Goal: Use online tool/utility: Utilize a website feature to perform a specific function

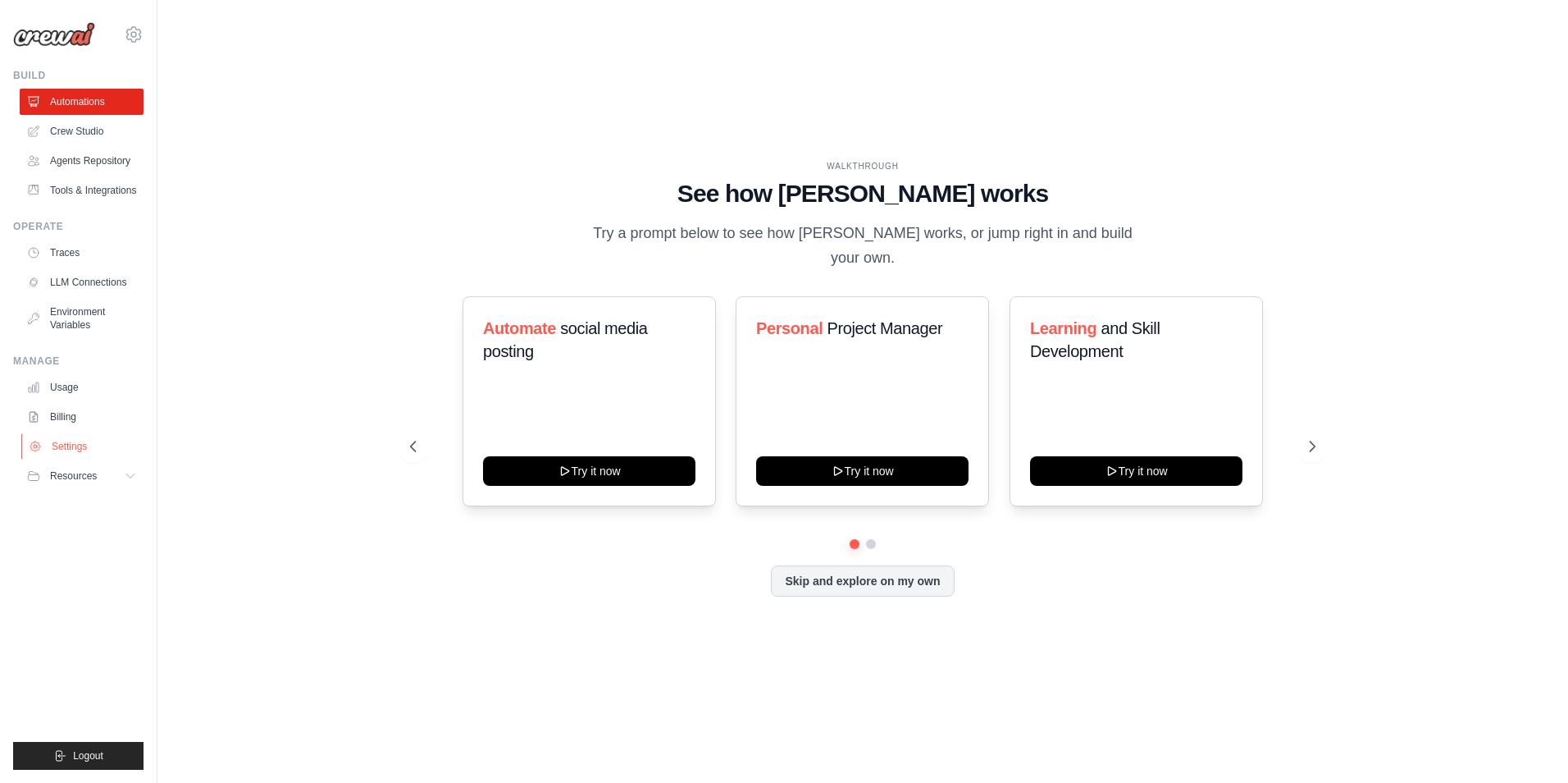
click at [52, 451] on link "Settings" at bounding box center [83, 446] width 123 height 27
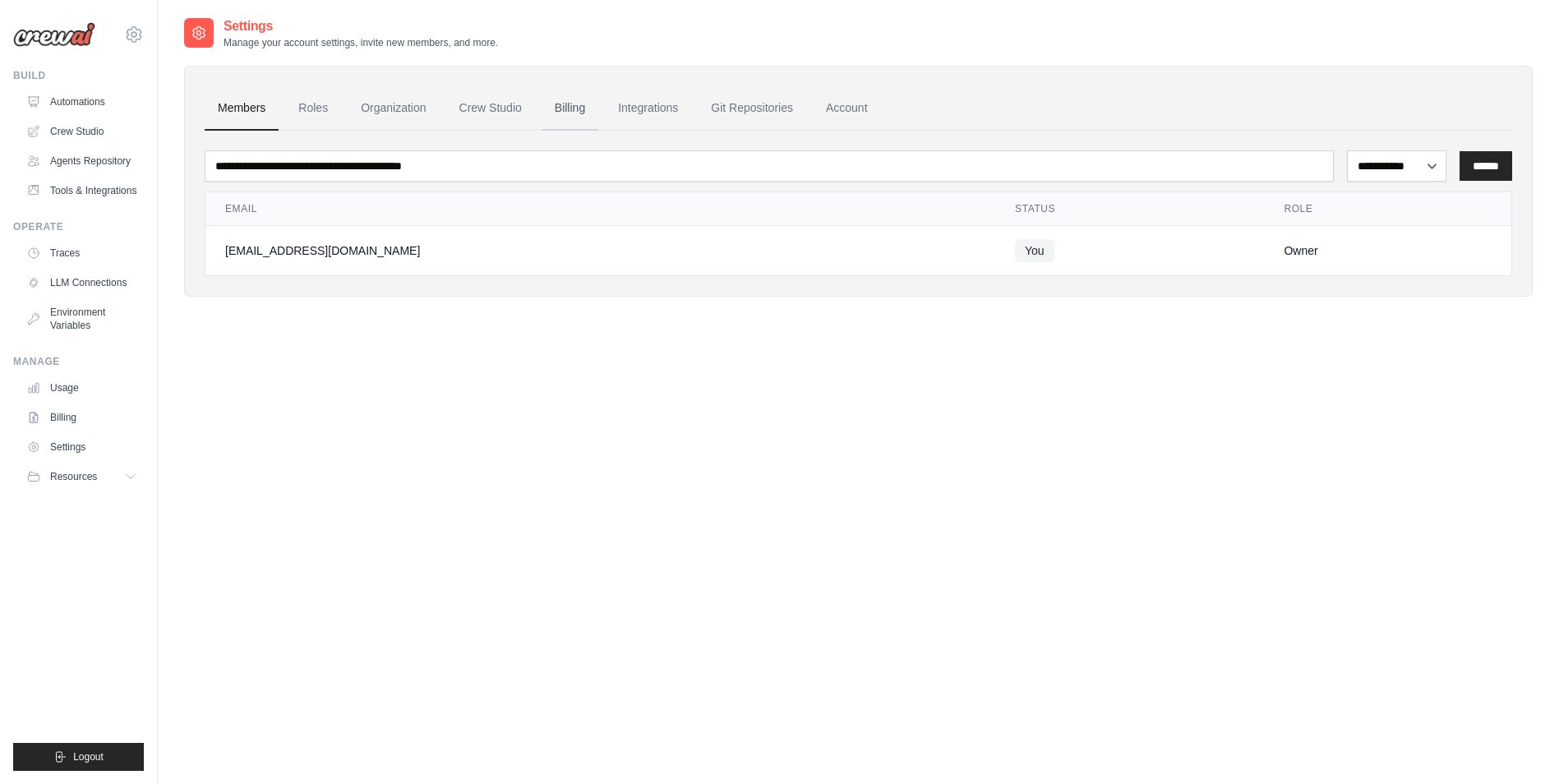
click at [566, 102] on link "Billing" at bounding box center [570, 109] width 57 height 44
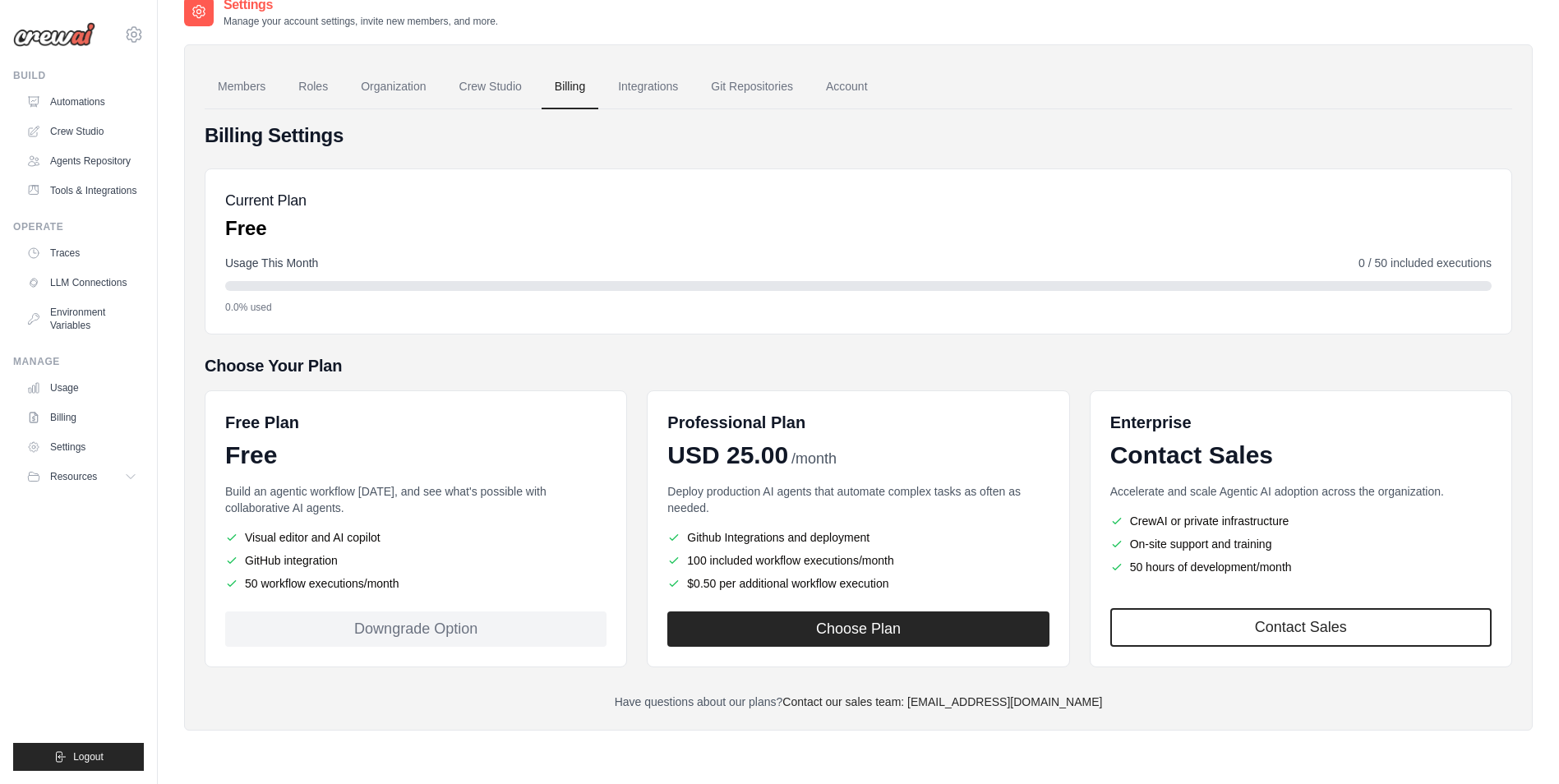
scroll to position [33, 0]
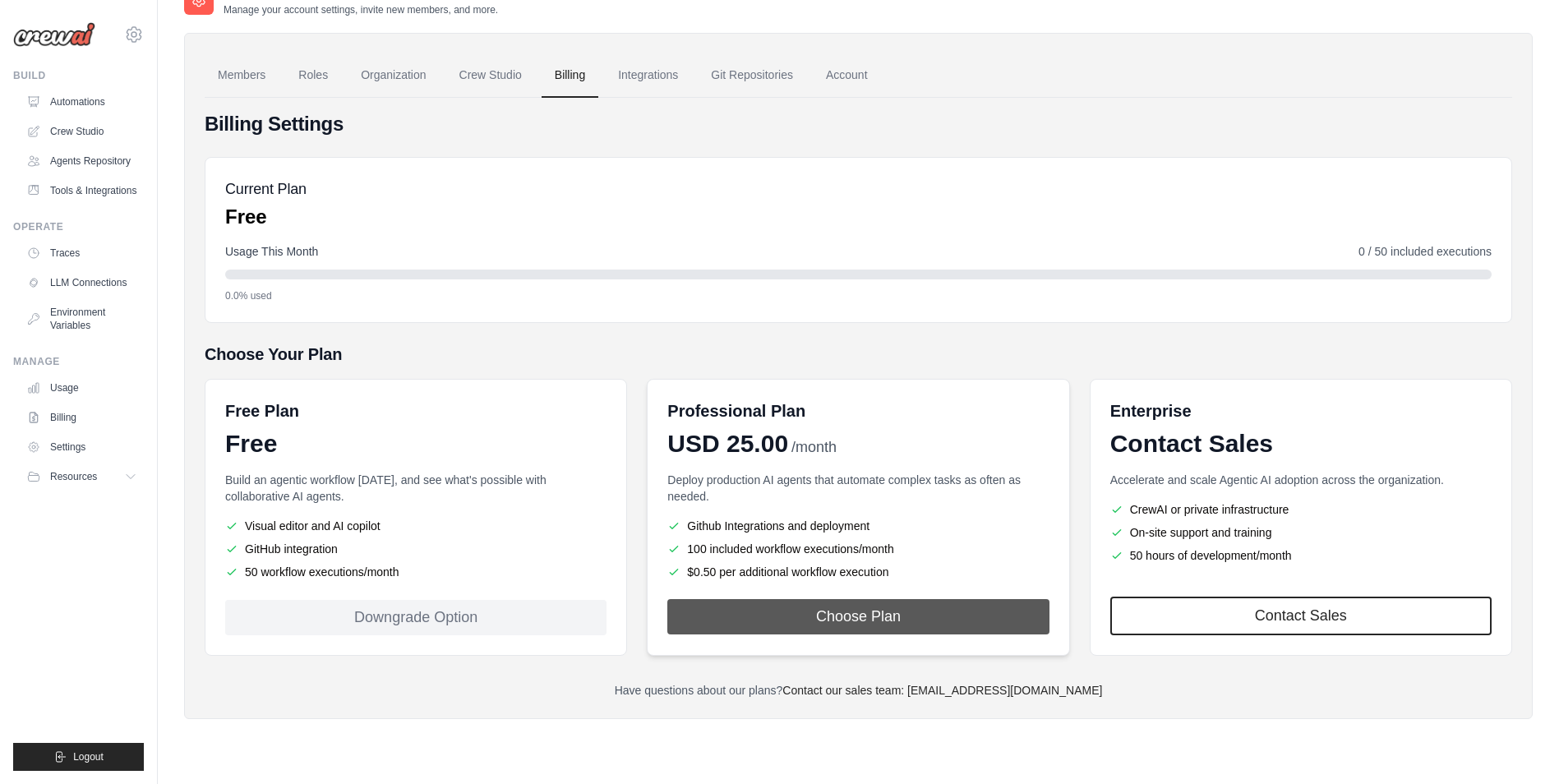
click at [987, 626] on button "Choose Plan" at bounding box center [858, 617] width 381 height 36
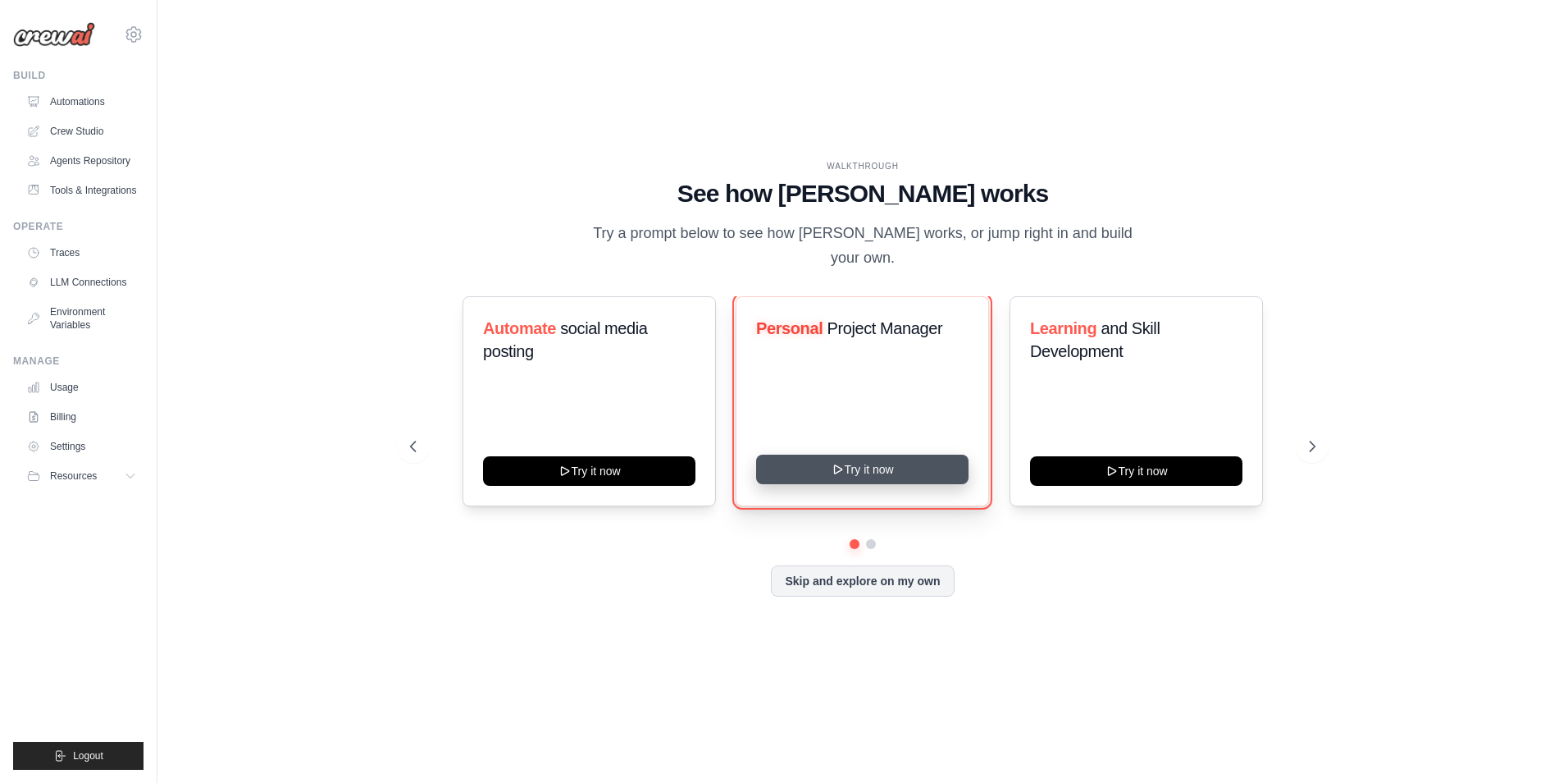
click at [853, 459] on button "Try it now" at bounding box center [862, 468] width 212 height 29
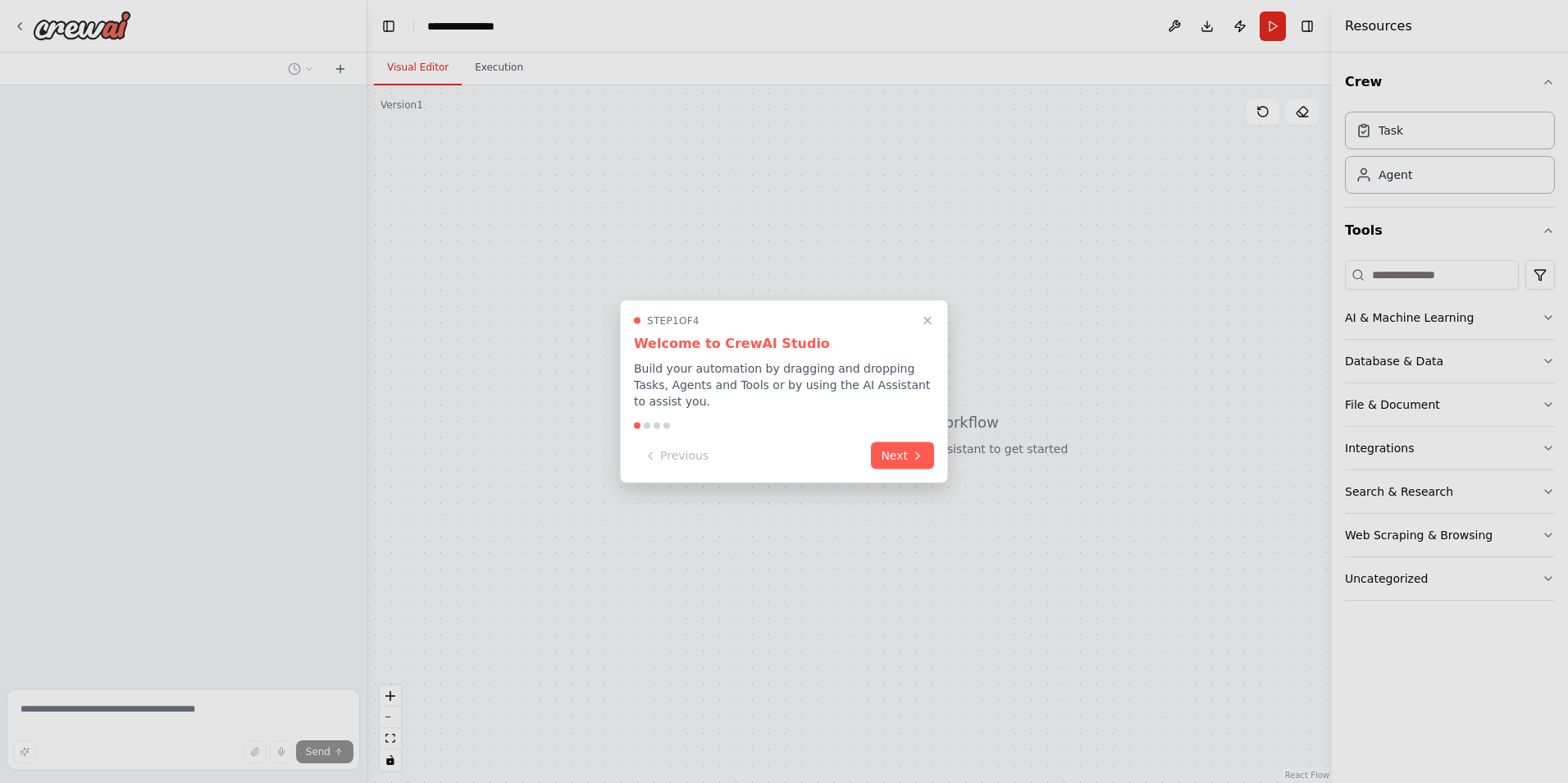
click at [896, 459] on div "Previous Next" at bounding box center [784, 456] width 300 height 27
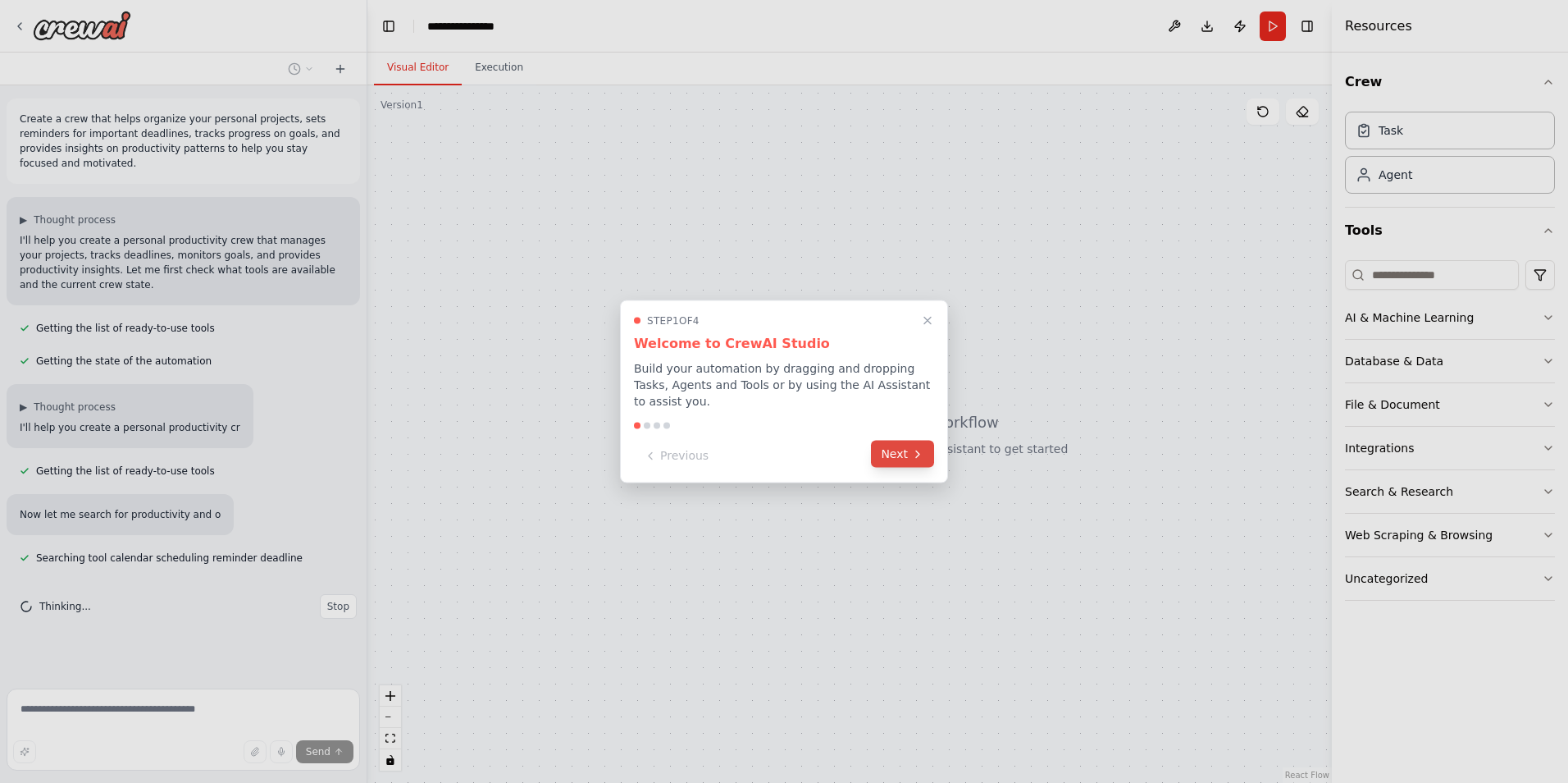
click at [882, 451] on button "Next" at bounding box center [902, 454] width 63 height 27
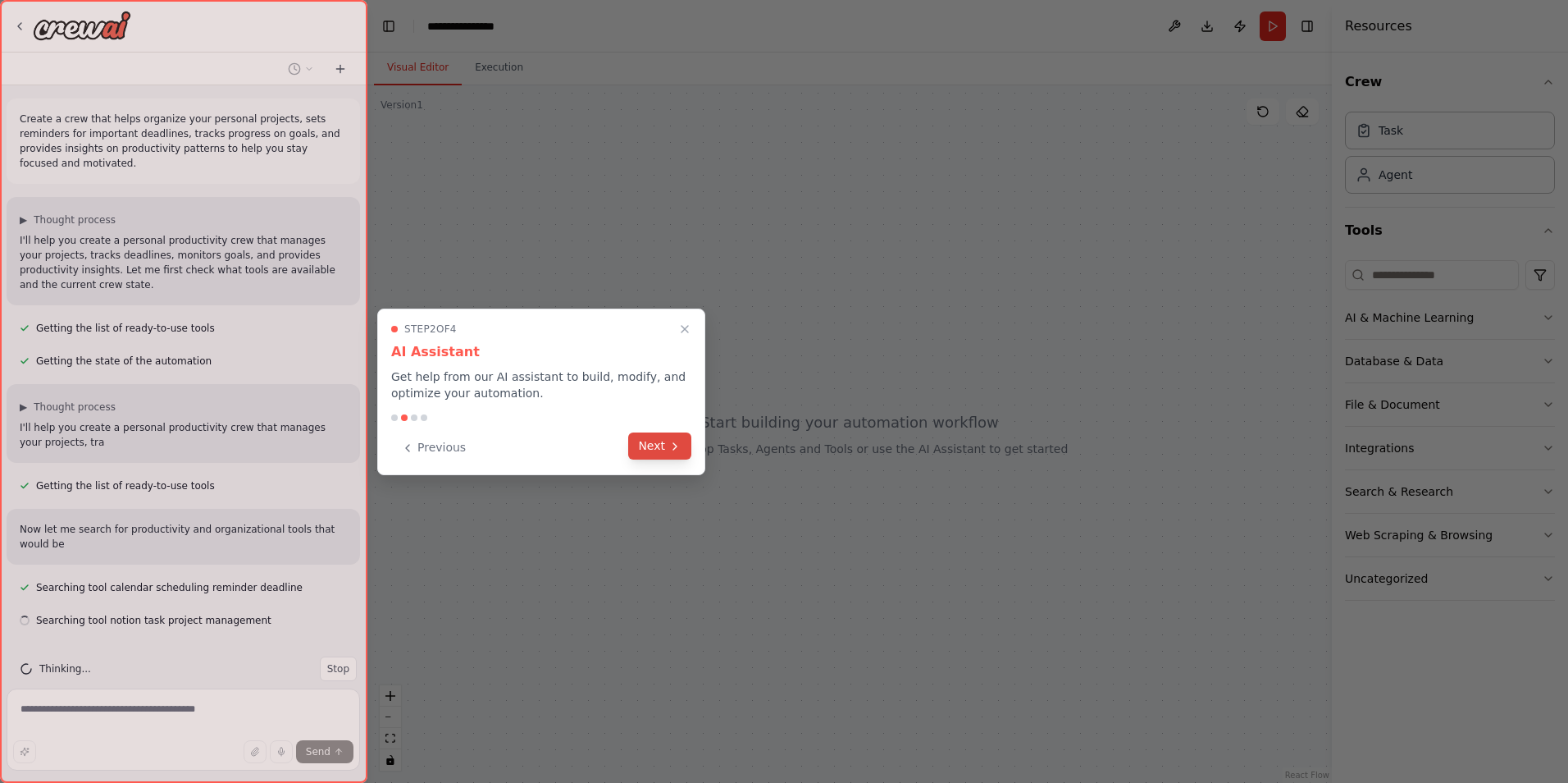
click at [668, 452] on icon at bounding box center [674, 446] width 13 height 13
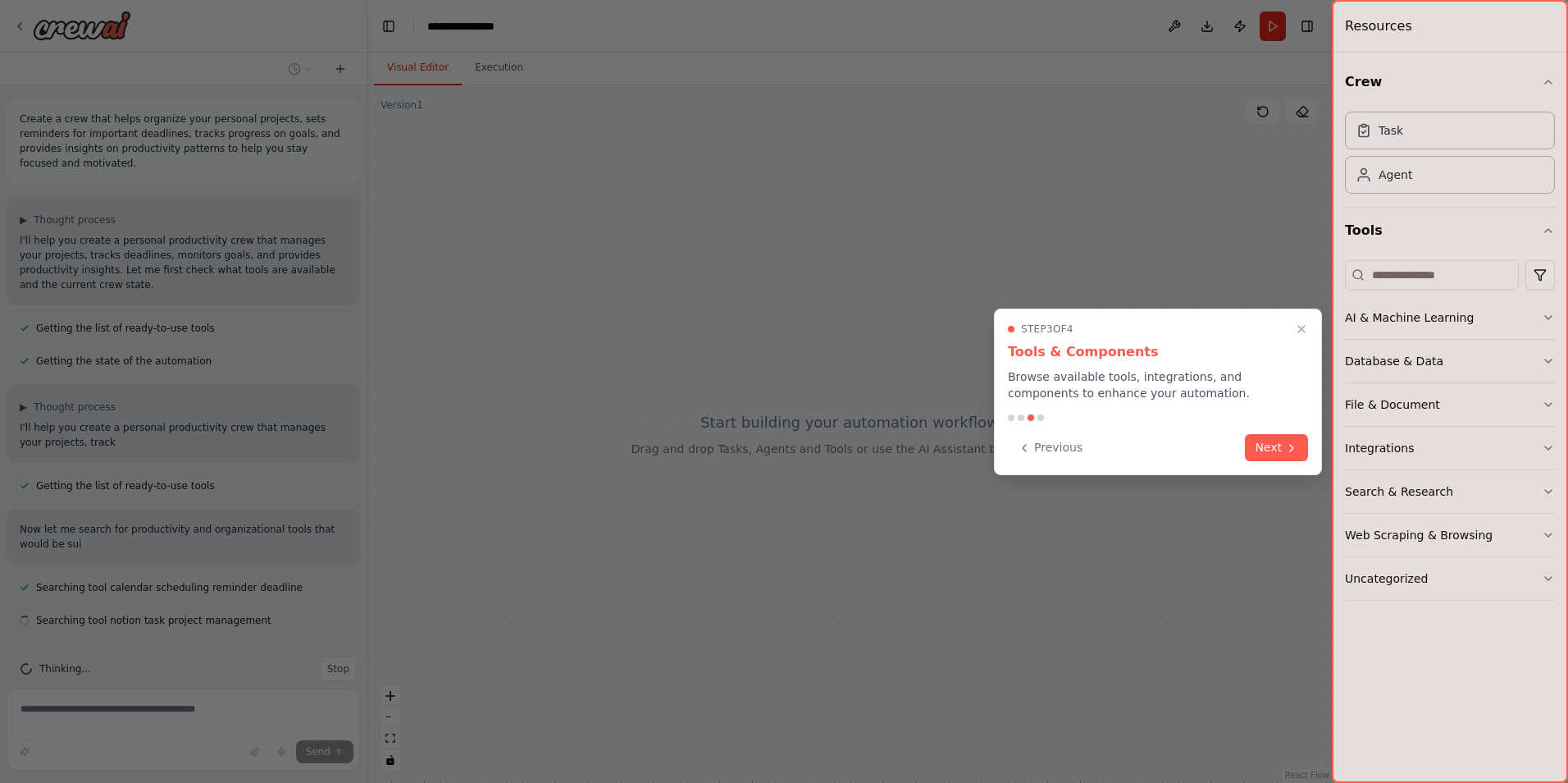
scroll to position [10, 0]
click at [1300, 439] on button "Next" at bounding box center [1276, 447] width 63 height 27
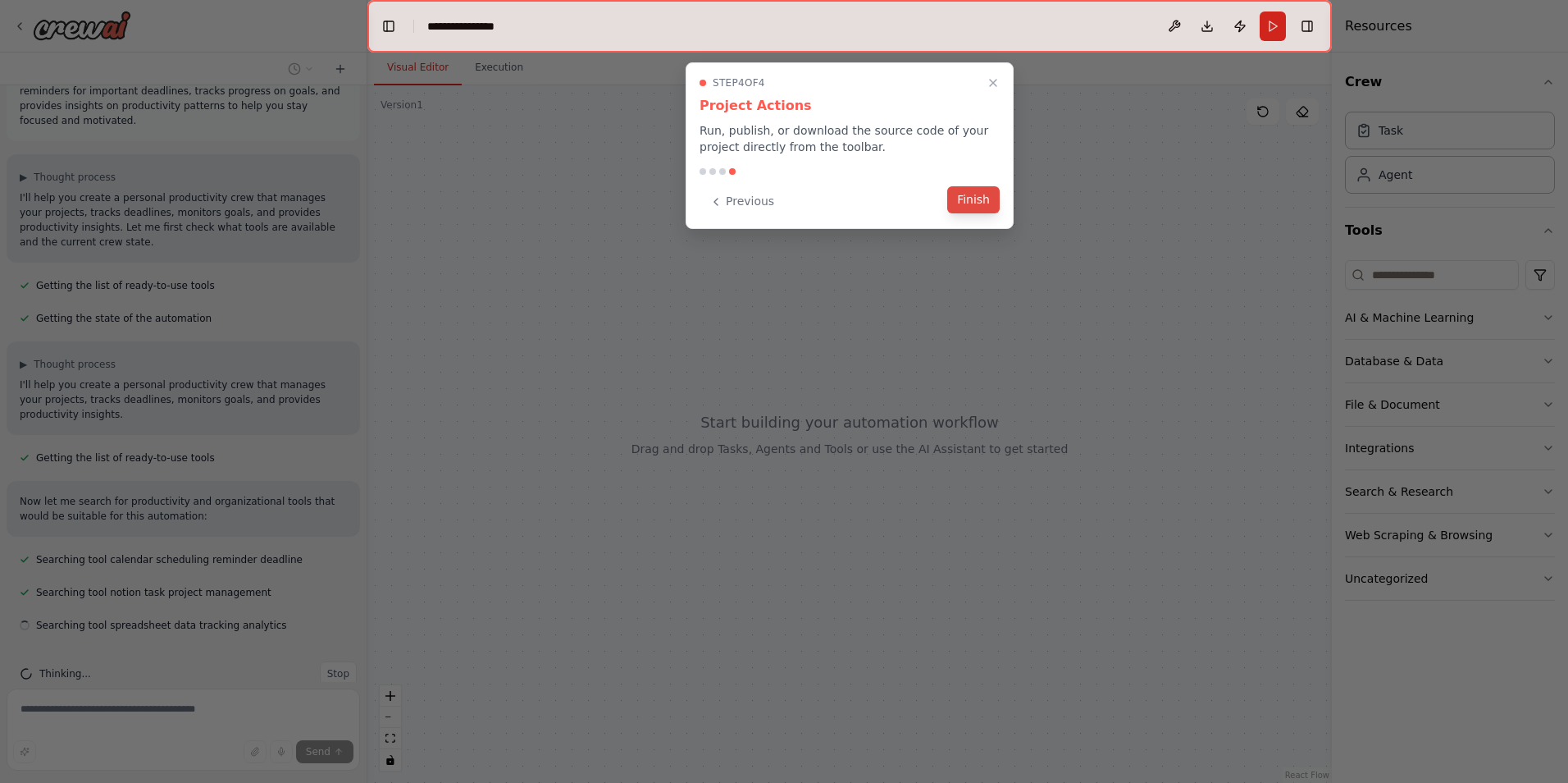
scroll to position [58, 0]
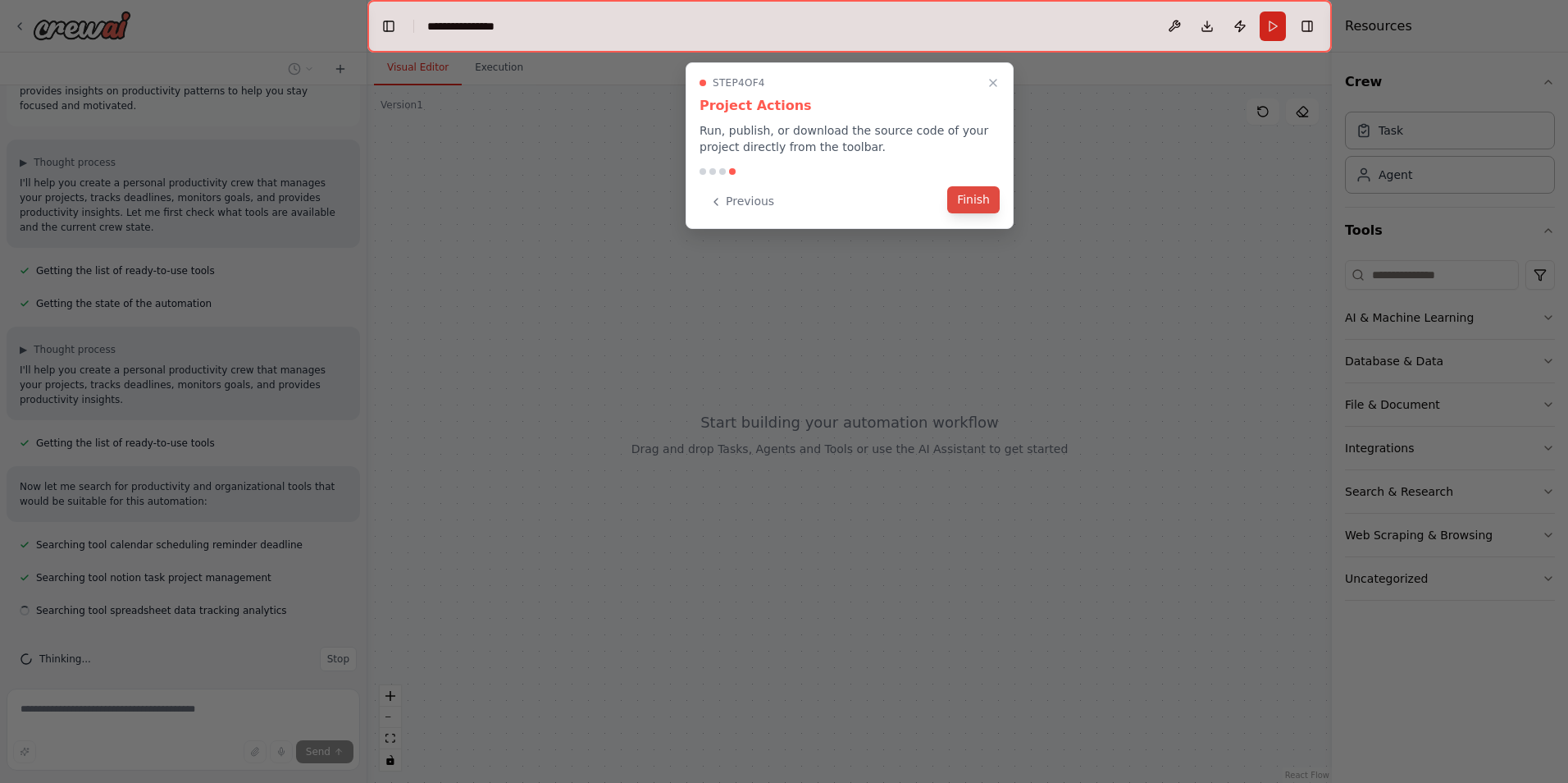
click at [991, 201] on button "Finish" at bounding box center [973, 200] width 52 height 27
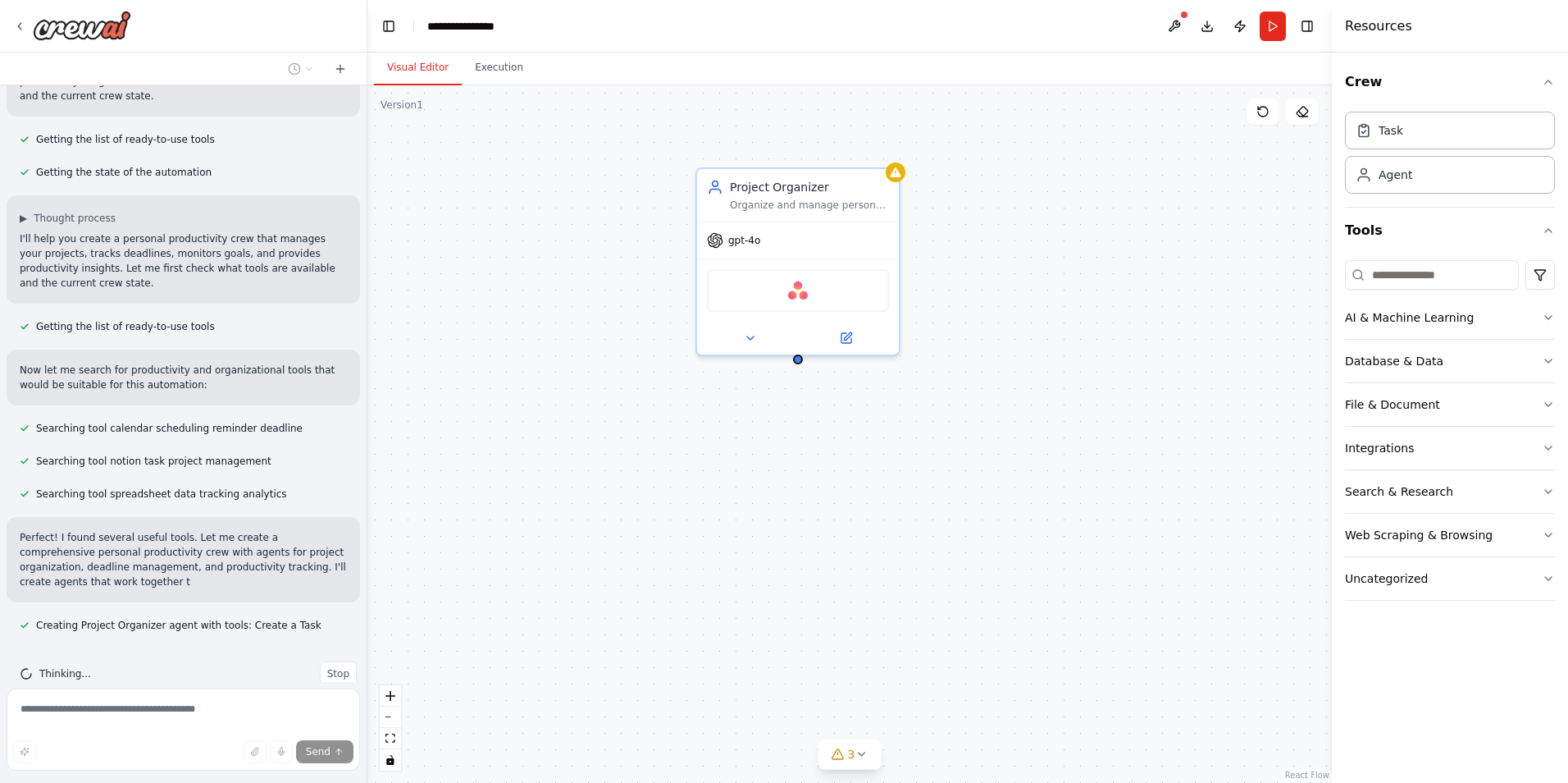
scroll to position [204, 0]
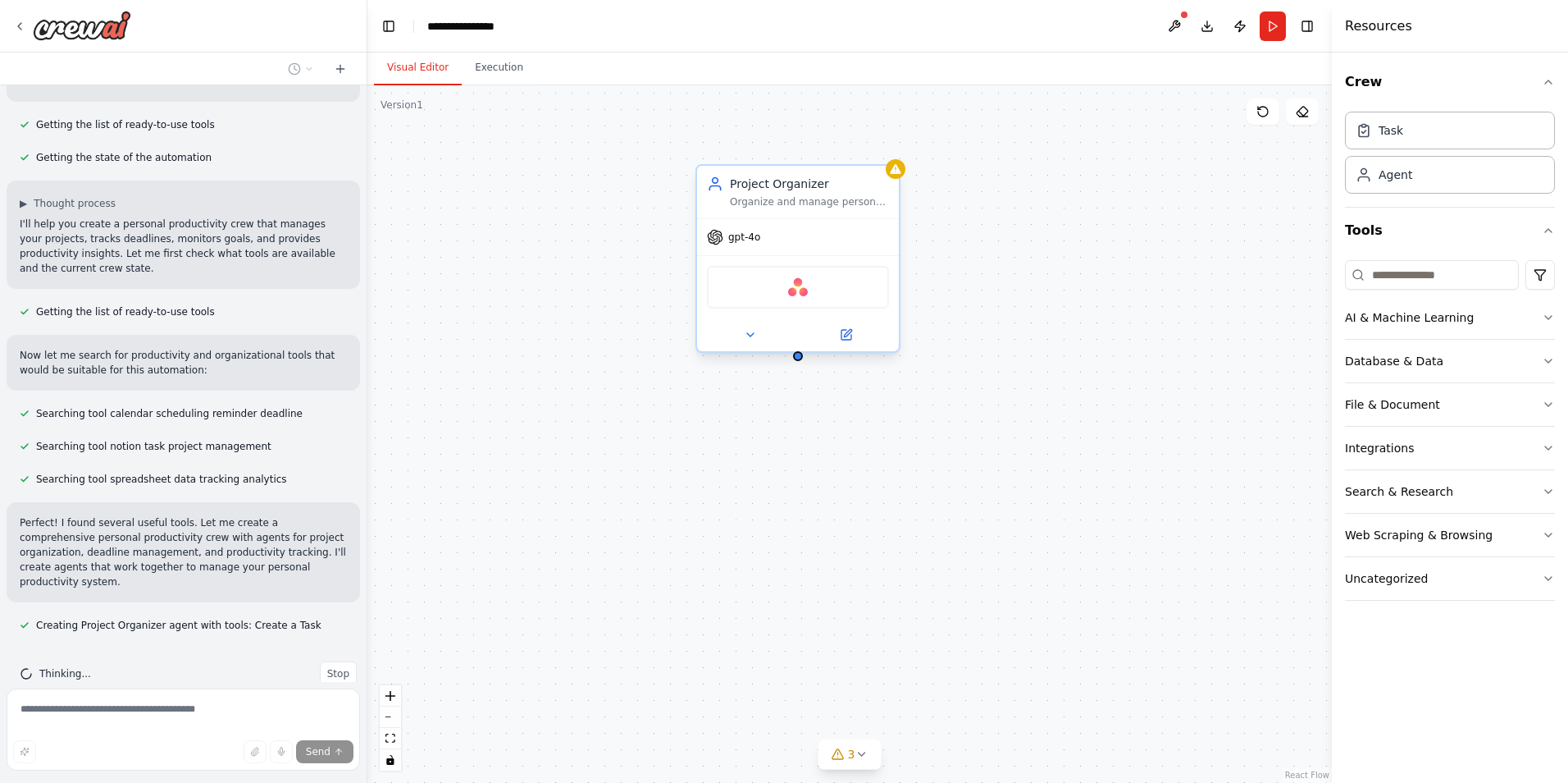
click at [755, 242] on span "gpt-4o" at bounding box center [744, 236] width 32 height 13
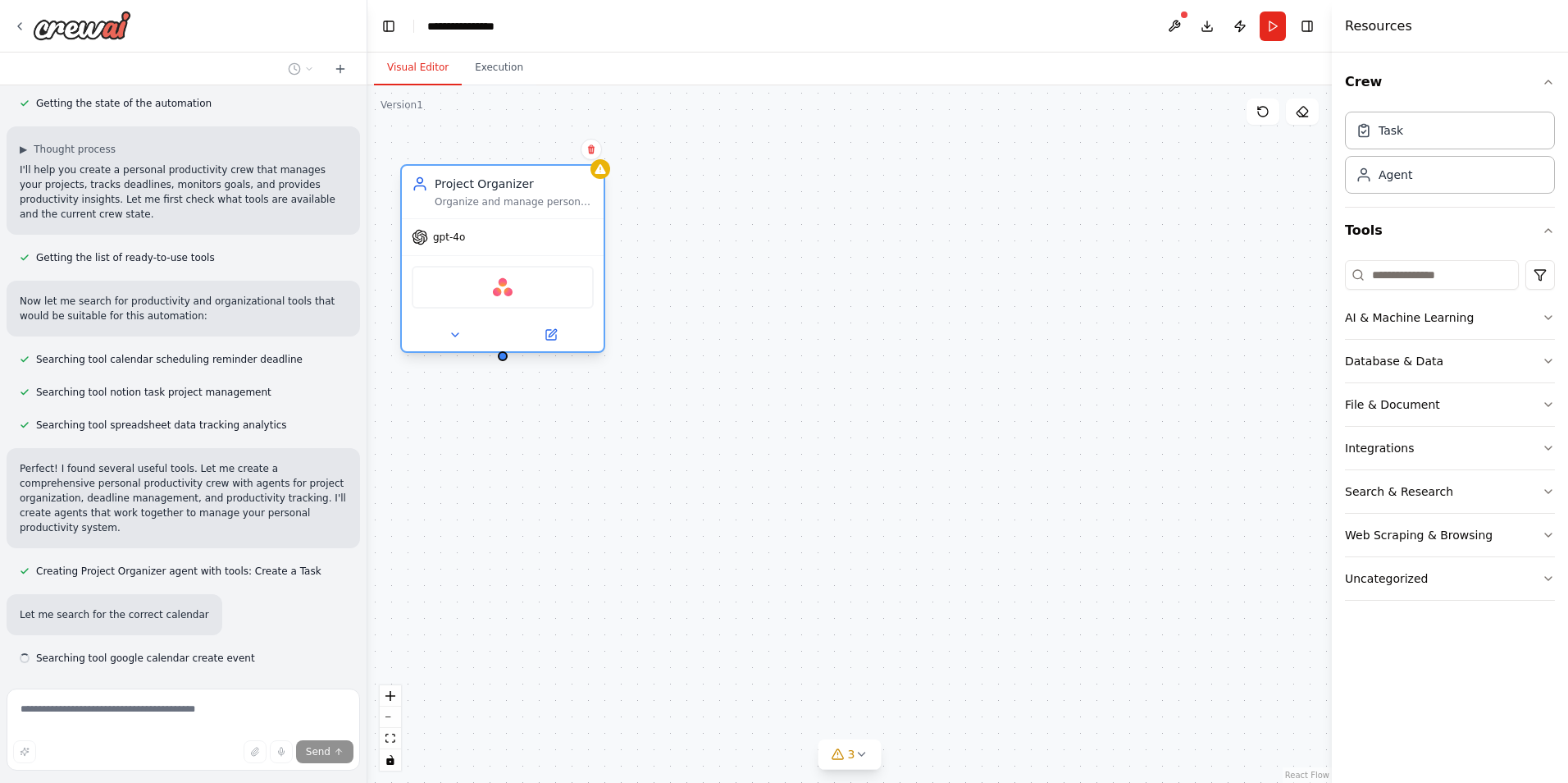
scroll to position [291, 0]
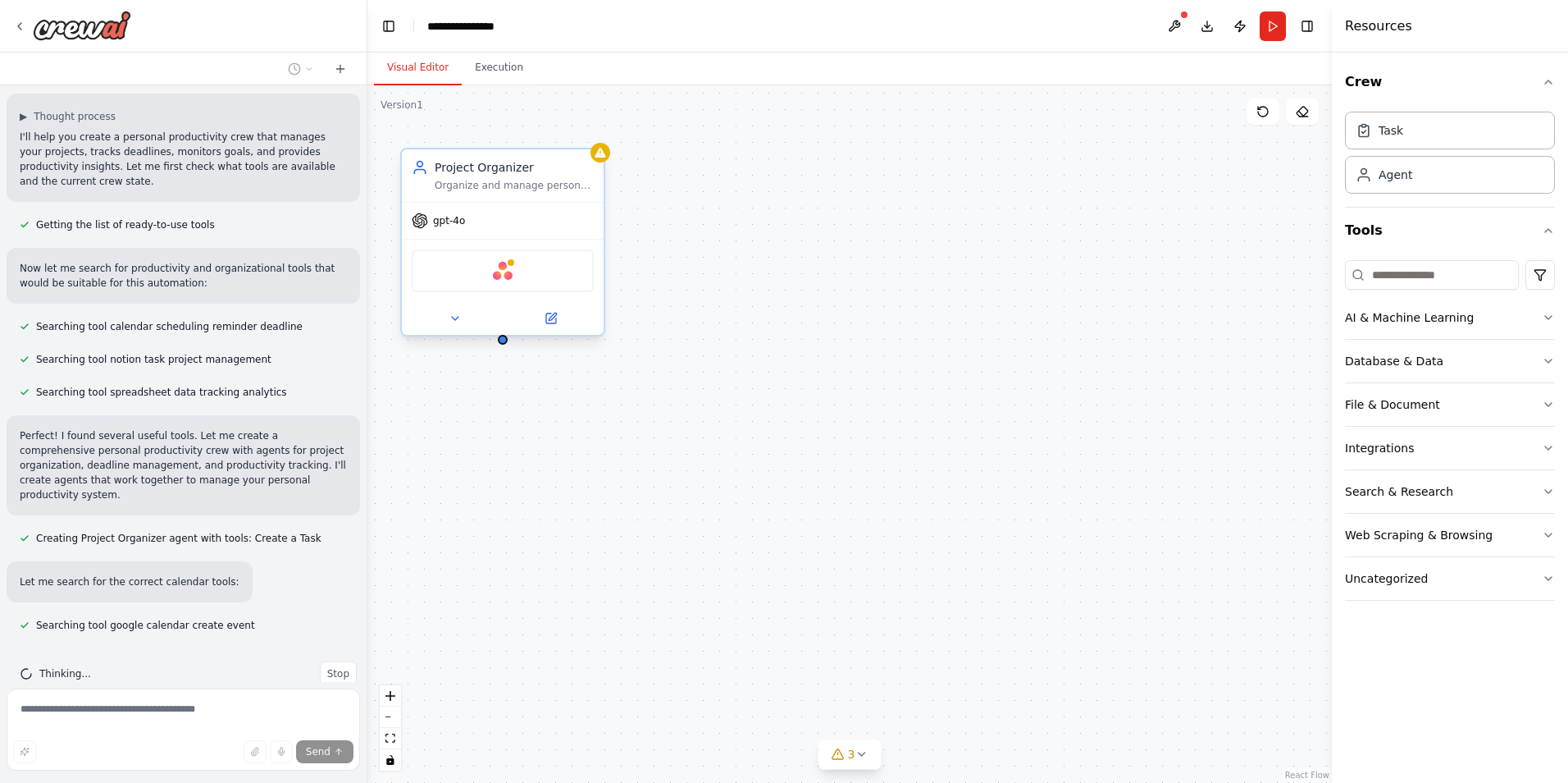
drag, startPoint x: 814, startPoint y: 238, endPoint x: 538, endPoint y: 228, distance: 276.2
click at [523, 228] on div "gpt-4o" at bounding box center [502, 220] width 202 height 36
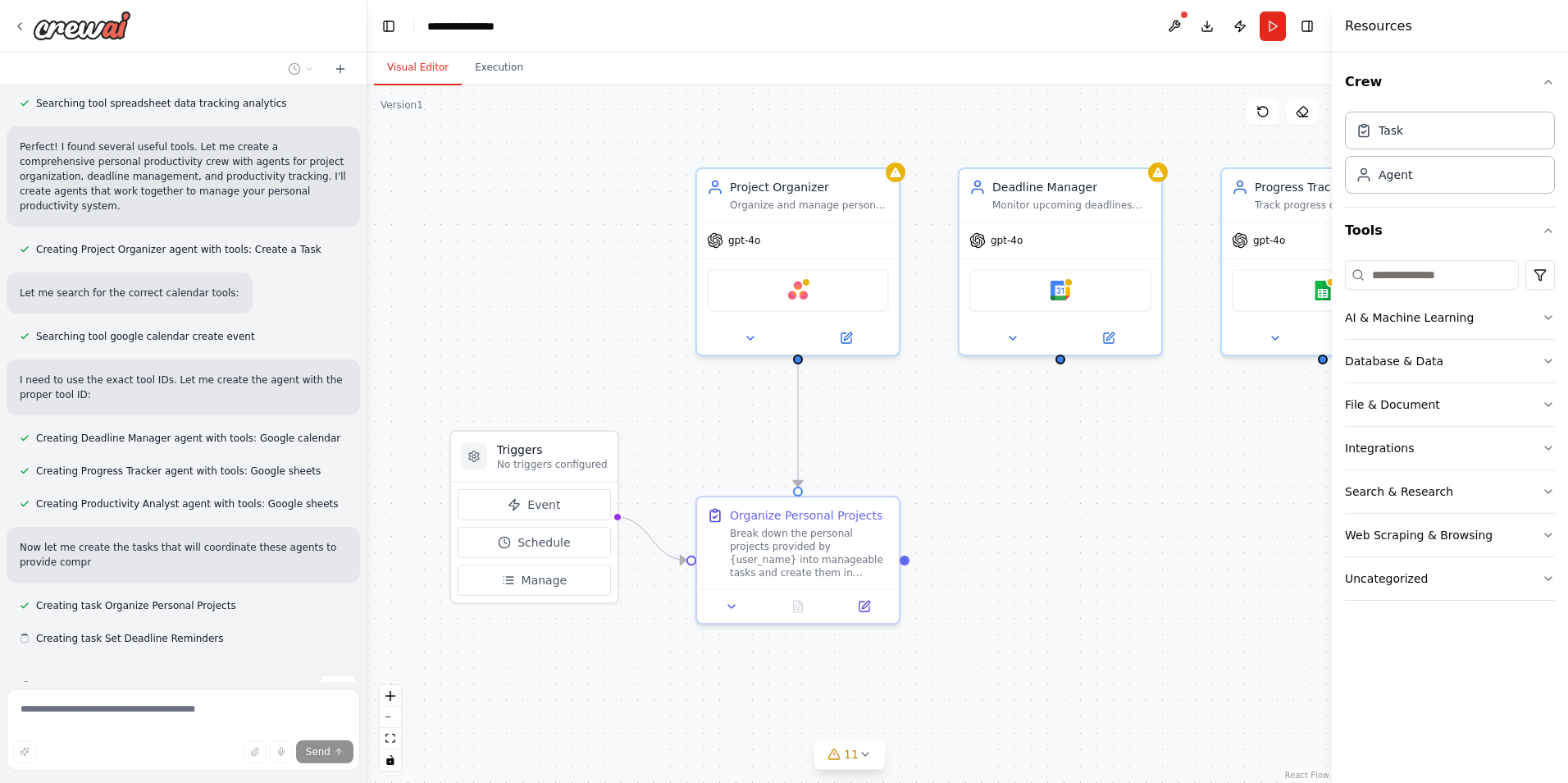
scroll to position [592, 0]
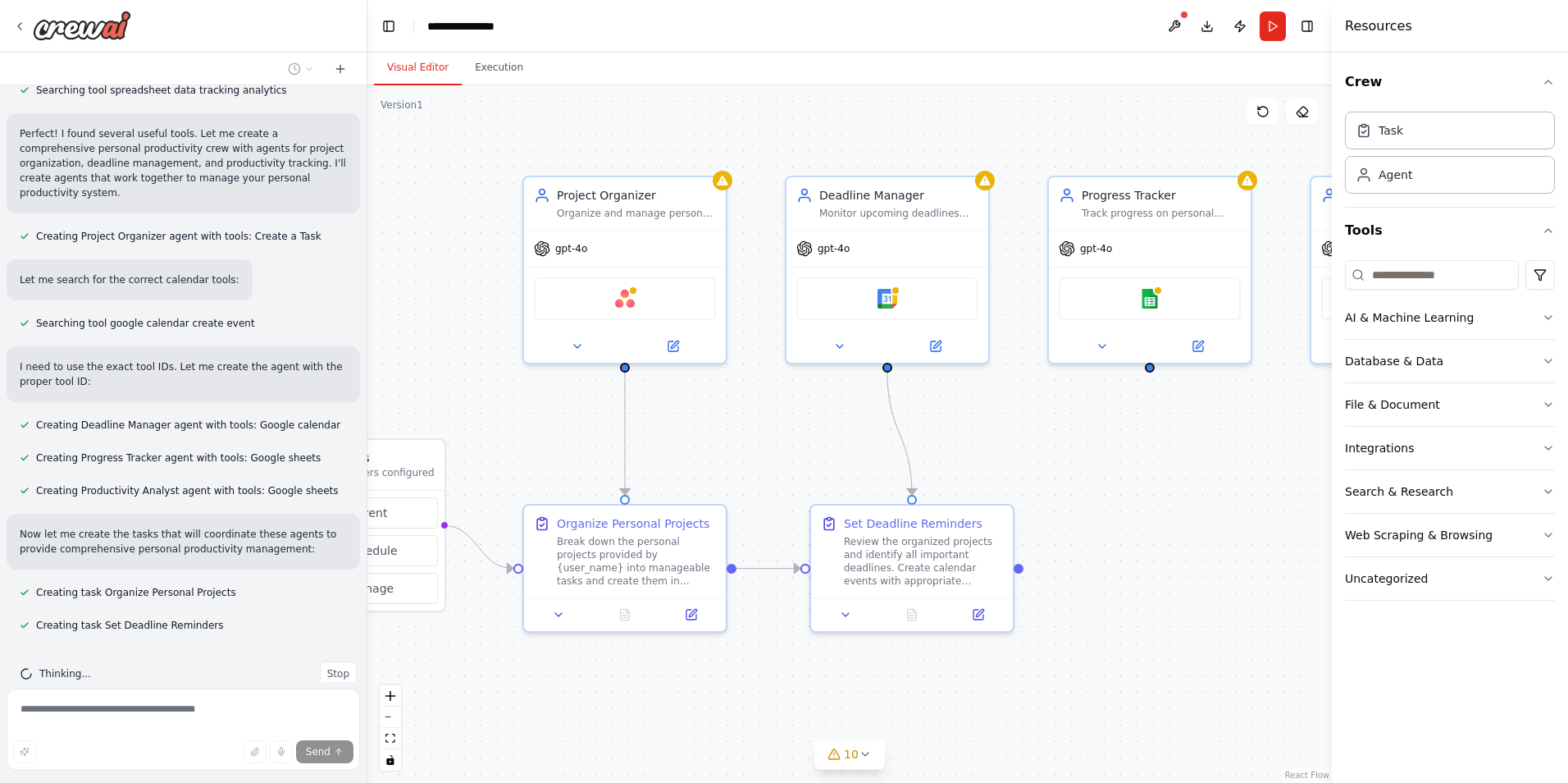
drag, startPoint x: 629, startPoint y: 250, endPoint x: 456, endPoint y: 258, distance: 173.2
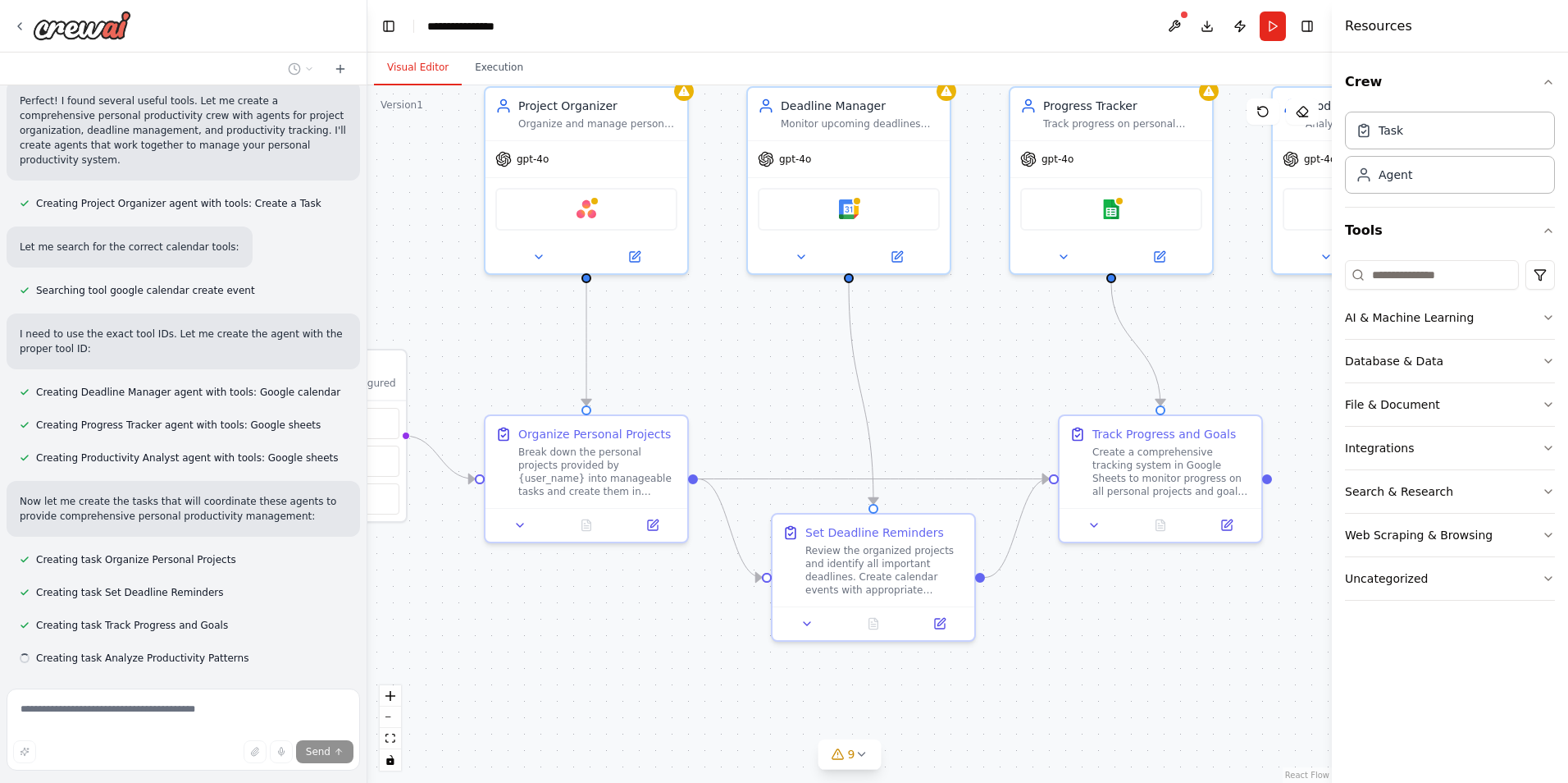
scroll to position [658, 0]
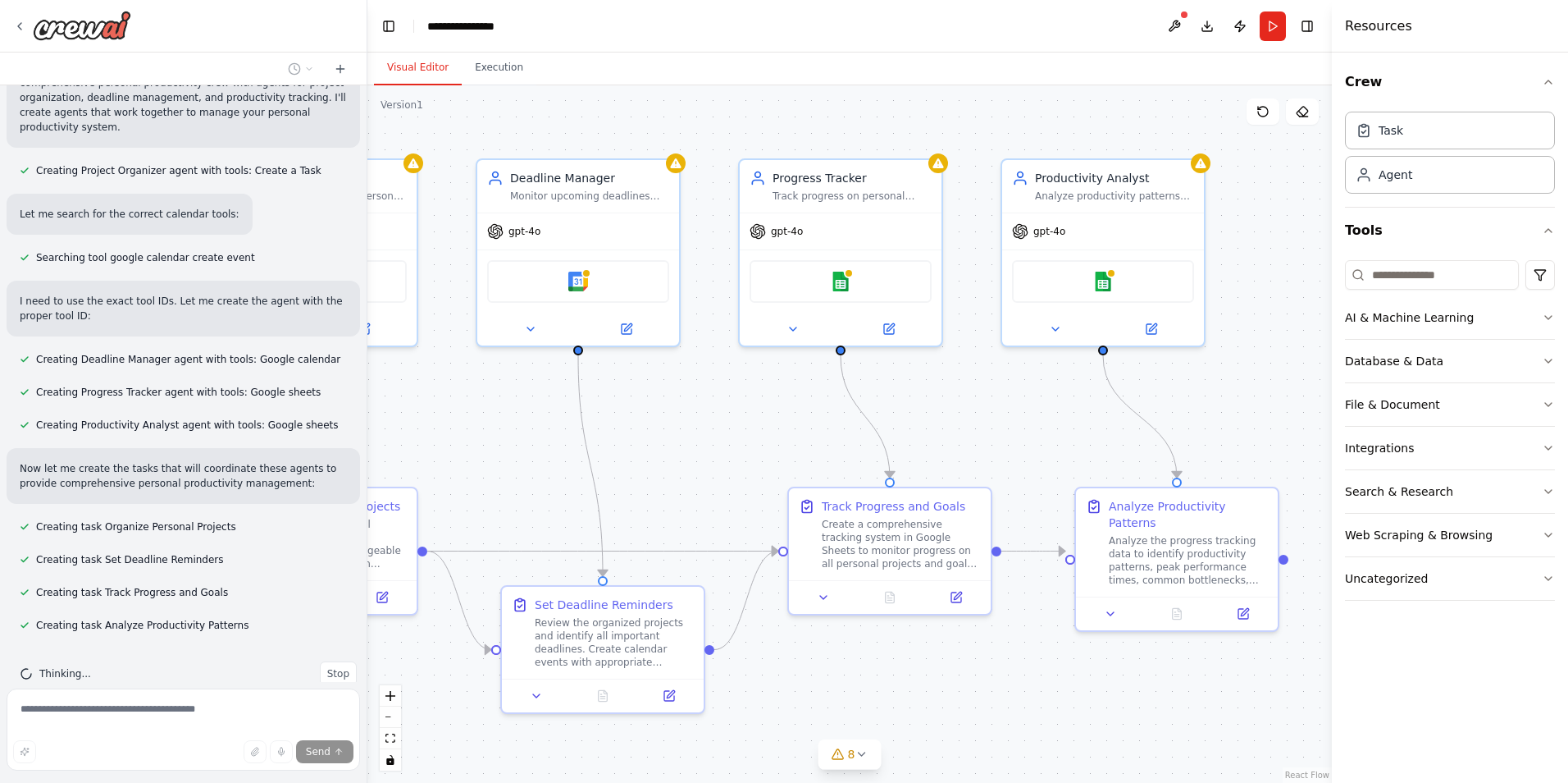
drag, startPoint x: 833, startPoint y: 492, endPoint x: 524, endPoint y: 475, distance: 309.5
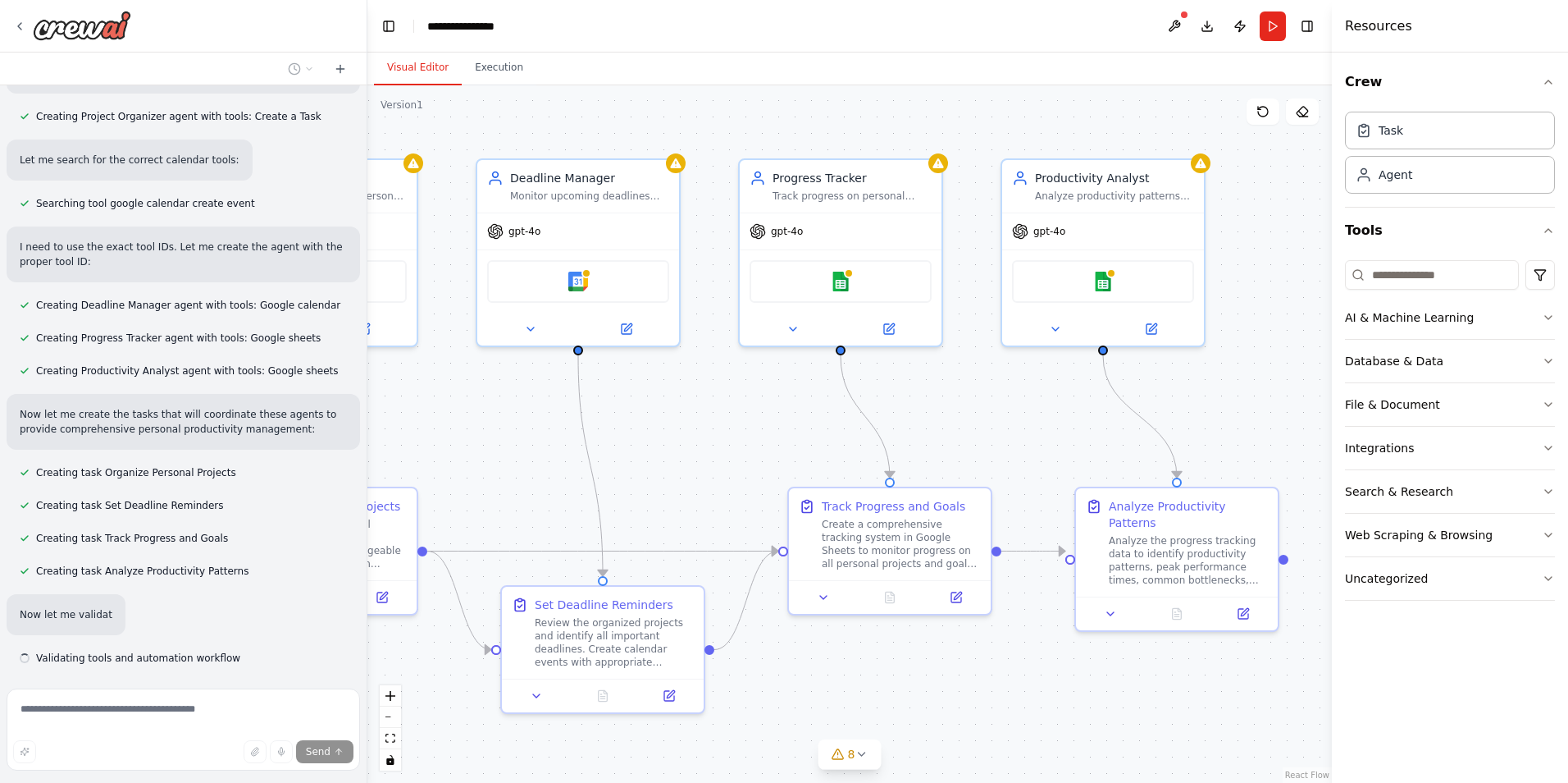
scroll to position [745, 0]
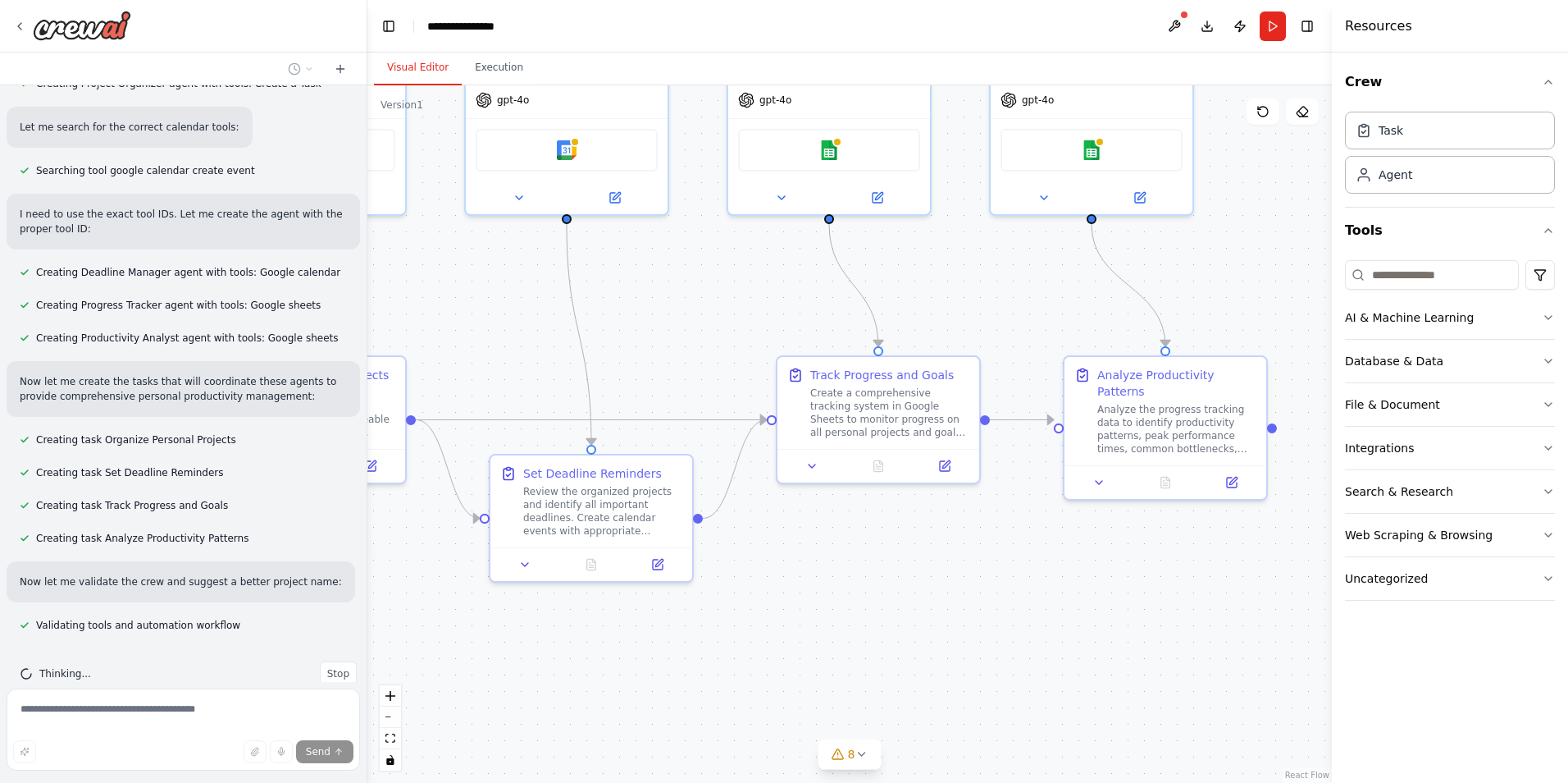
drag, startPoint x: 746, startPoint y: 433, endPoint x: 735, endPoint y: 302, distance: 131.5
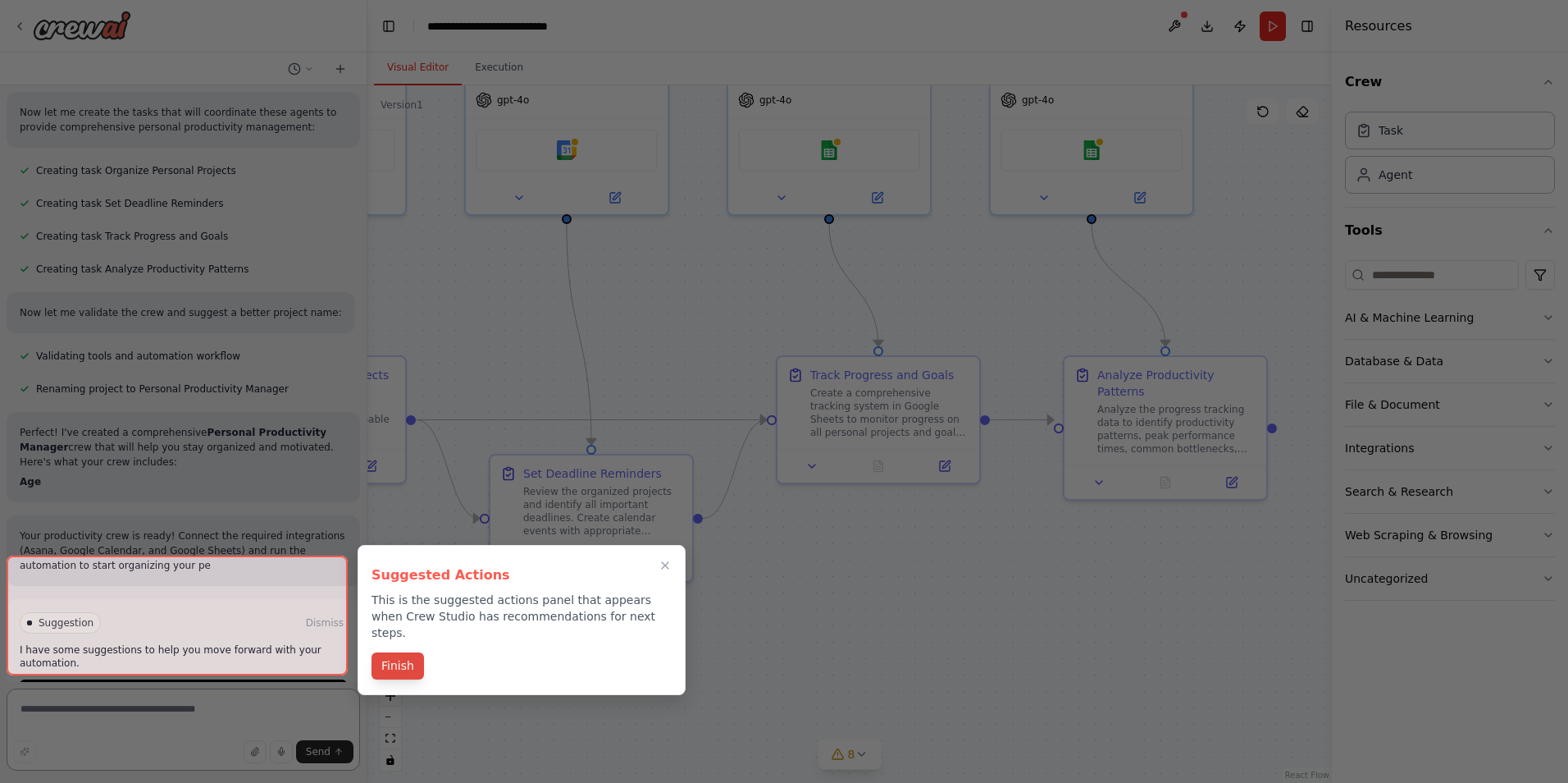
scroll to position [1034, 0]
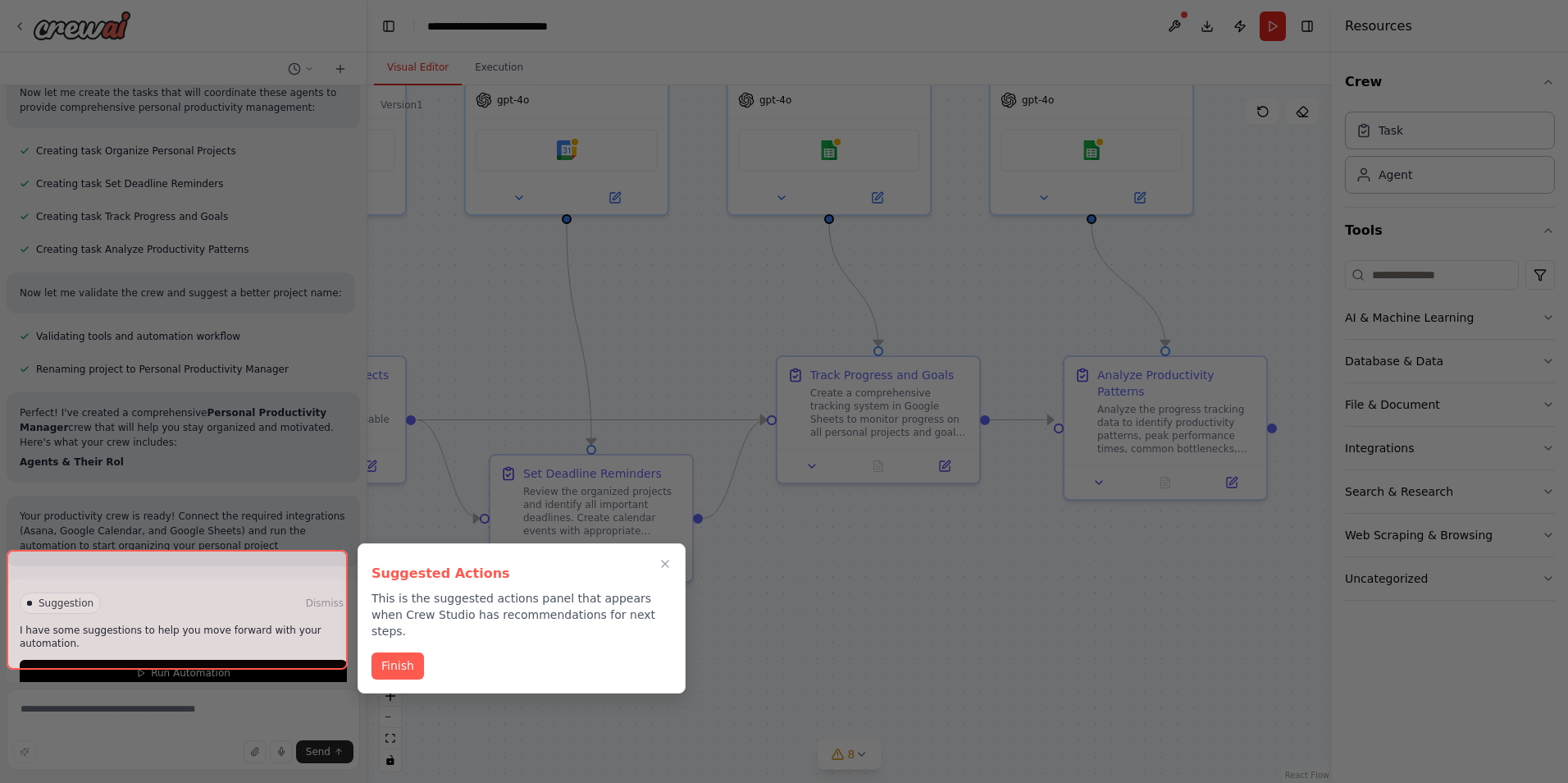
click at [287, 651] on div at bounding box center [177, 609] width 341 height 120
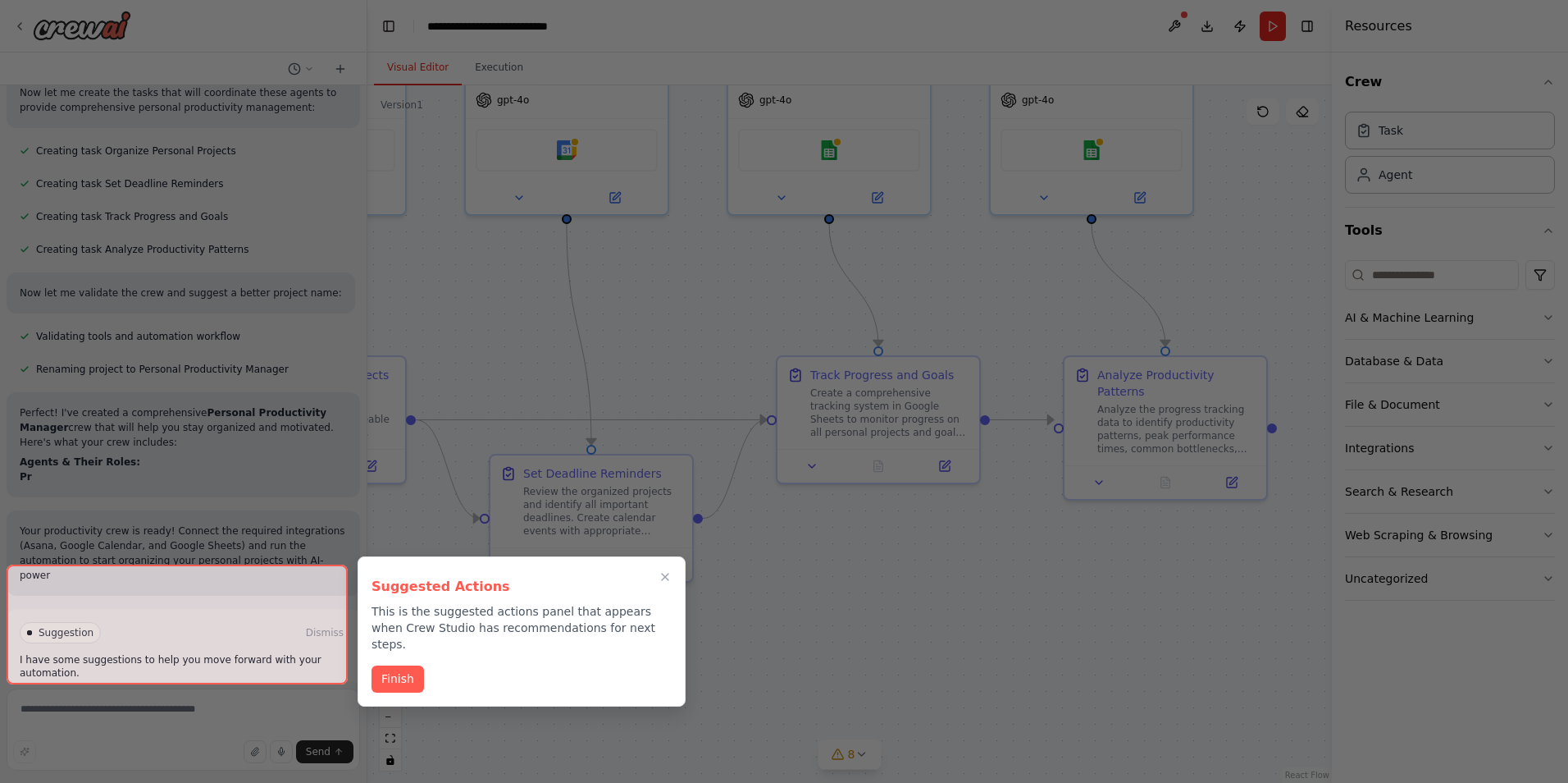
scroll to position [1049, 0]
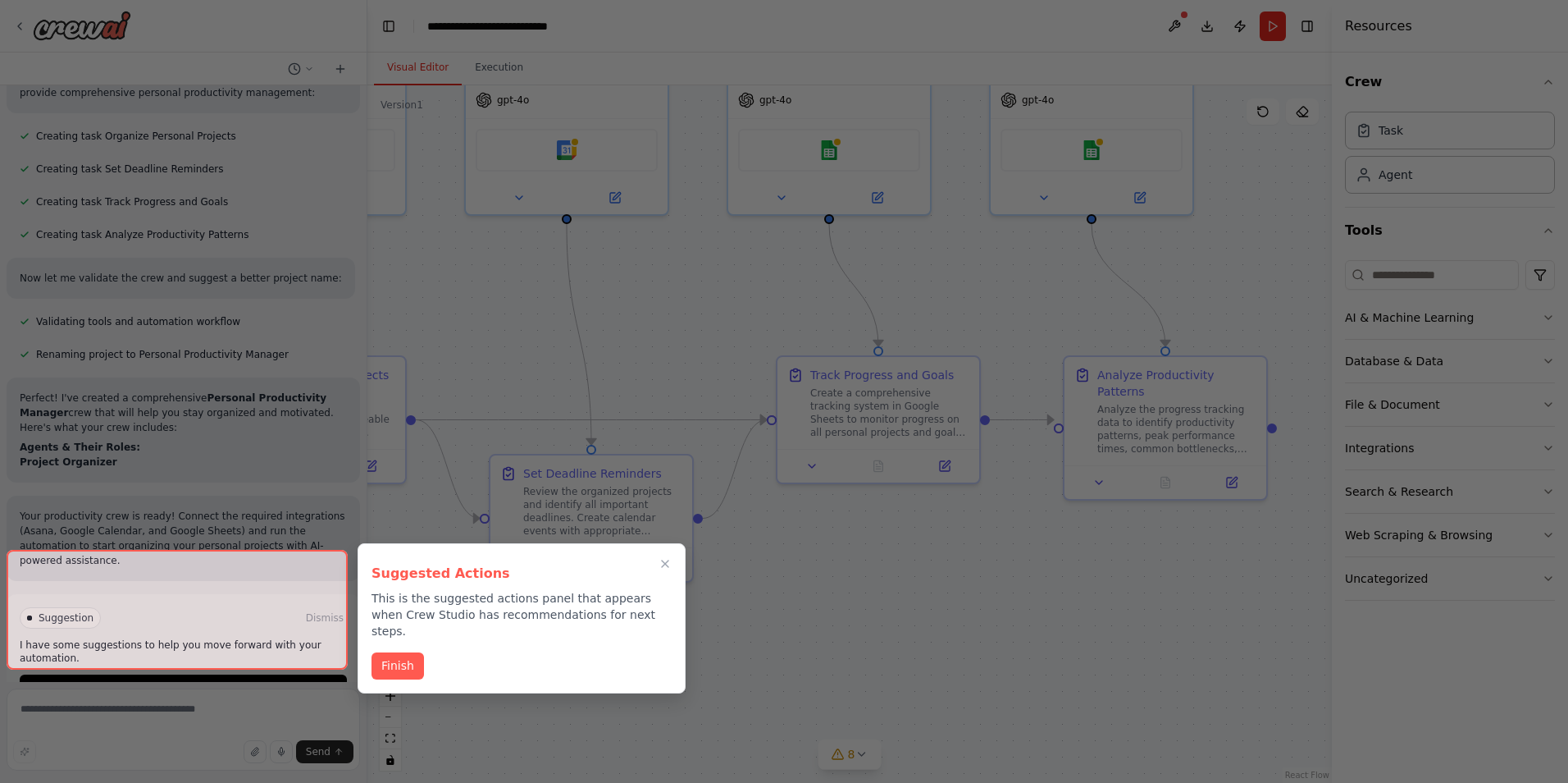
click at [144, 640] on div at bounding box center [177, 609] width 341 height 120
click at [156, 644] on div at bounding box center [177, 609] width 341 height 120
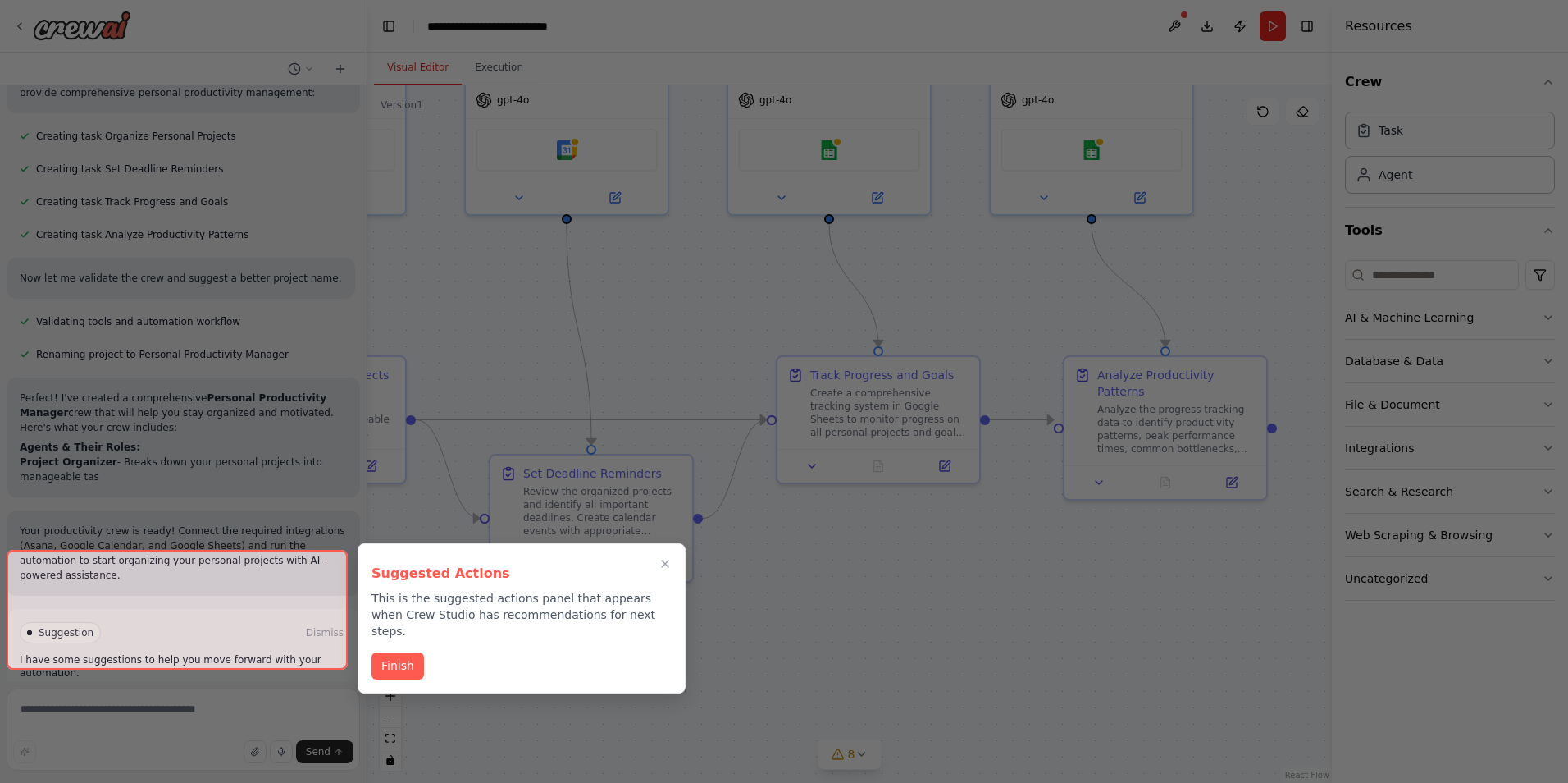
scroll to position [1063, 0]
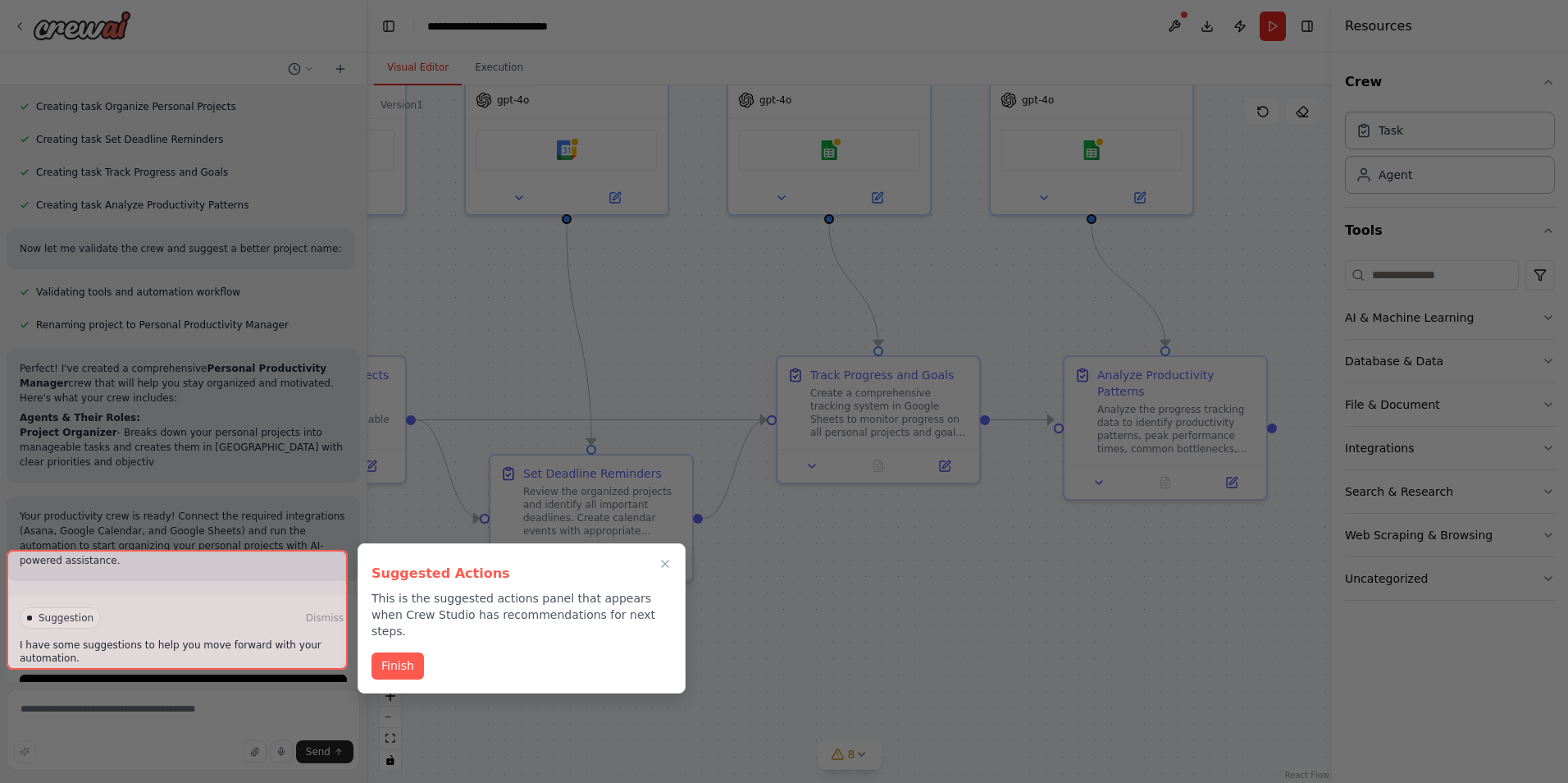
click at [396, 652] on button "Finish" at bounding box center [397, 666] width 52 height 27
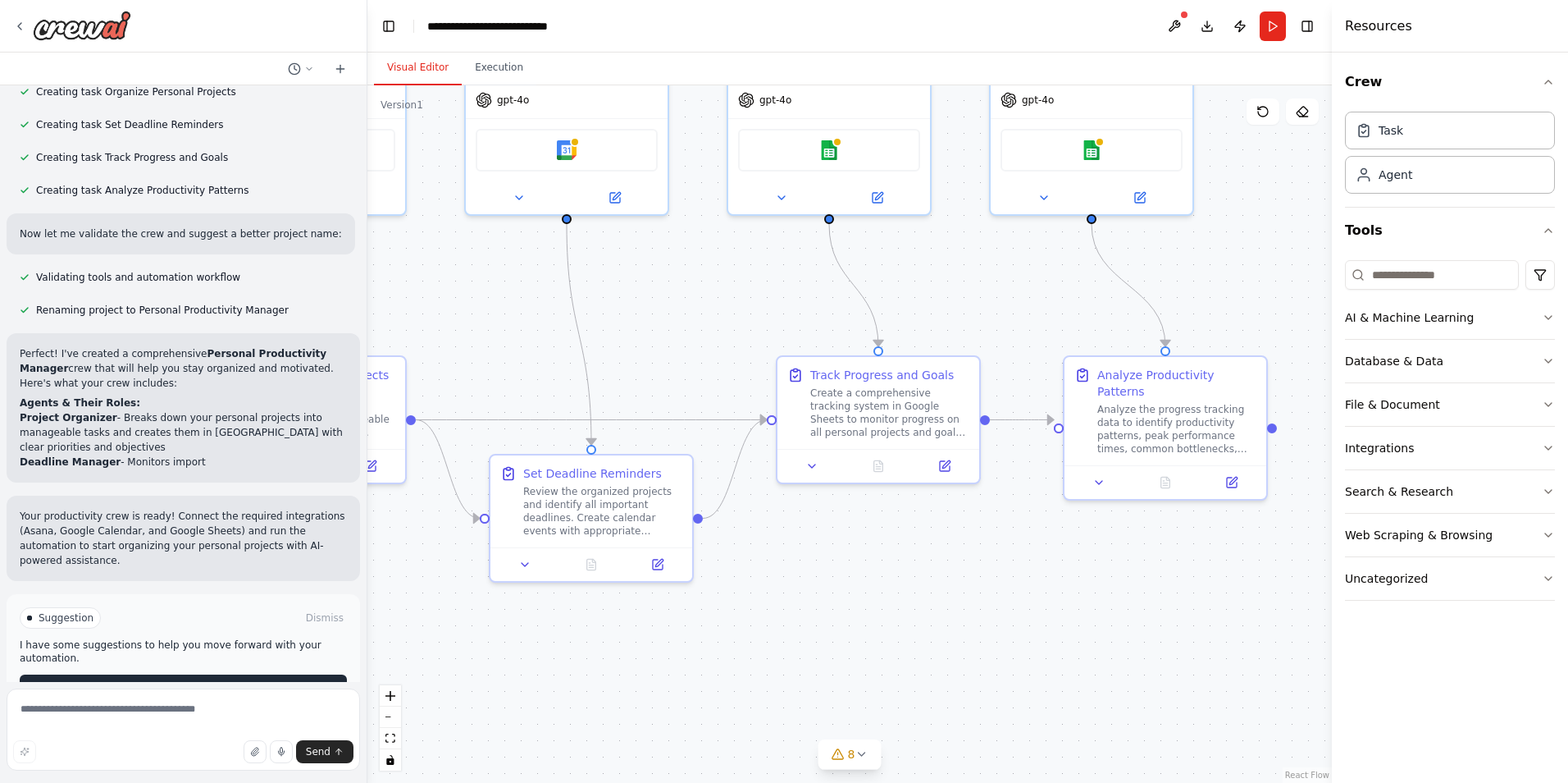
click at [145, 675] on button "Run Automation" at bounding box center [183, 688] width 327 height 27
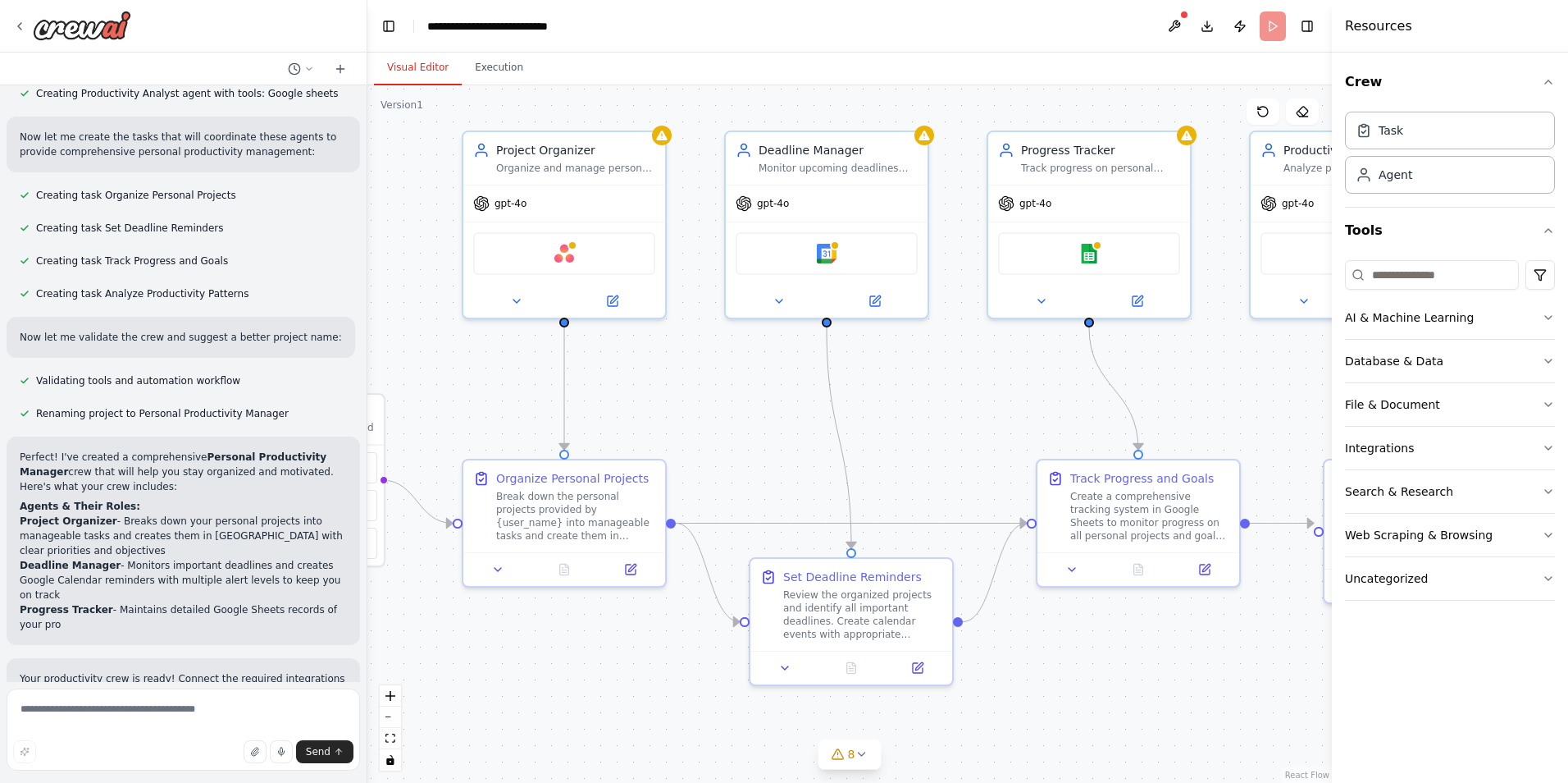
scroll to position [1004, 0]
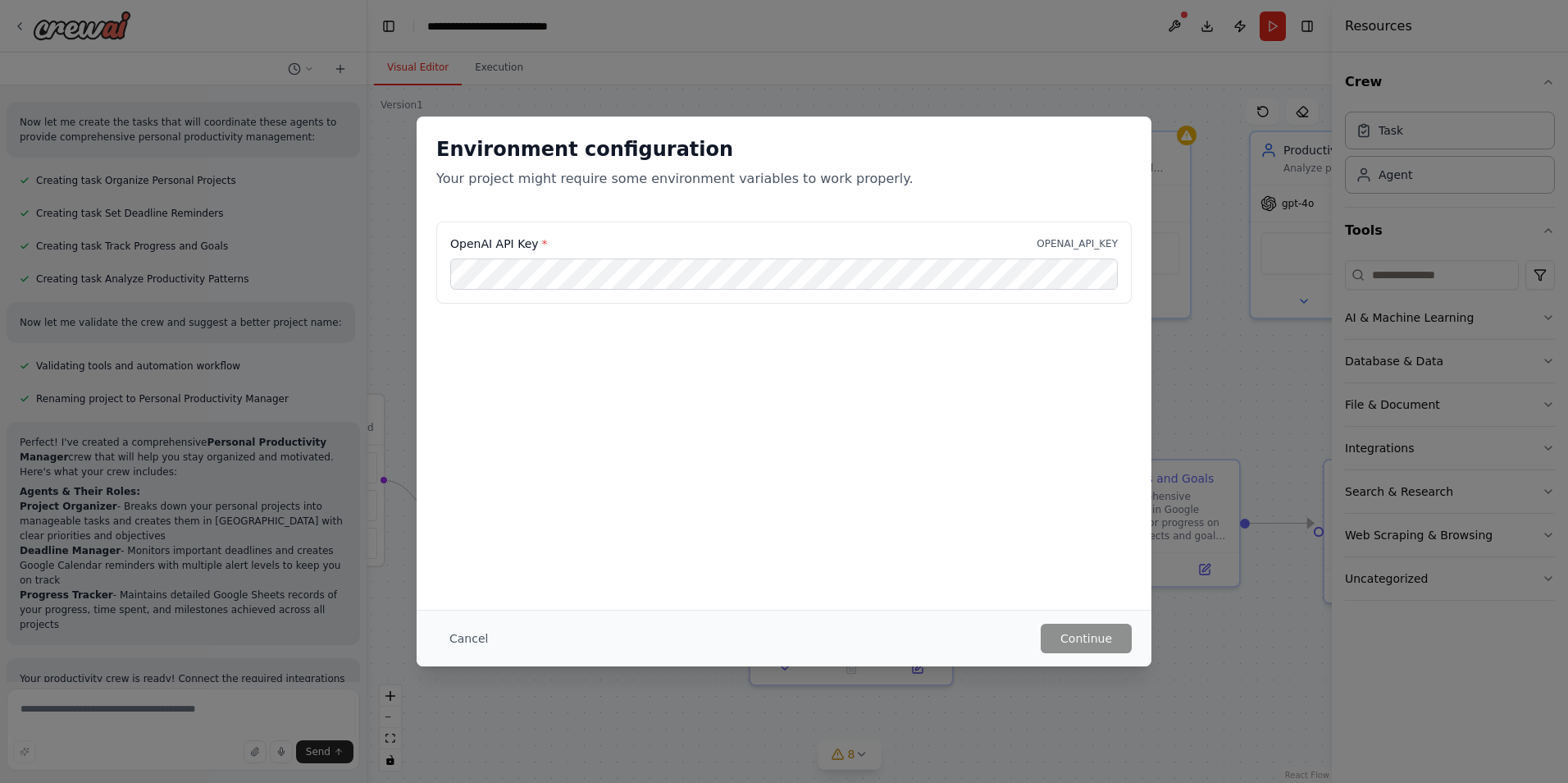
drag, startPoint x: 704, startPoint y: 627, endPoint x: 964, endPoint y: 731, distance: 280.0
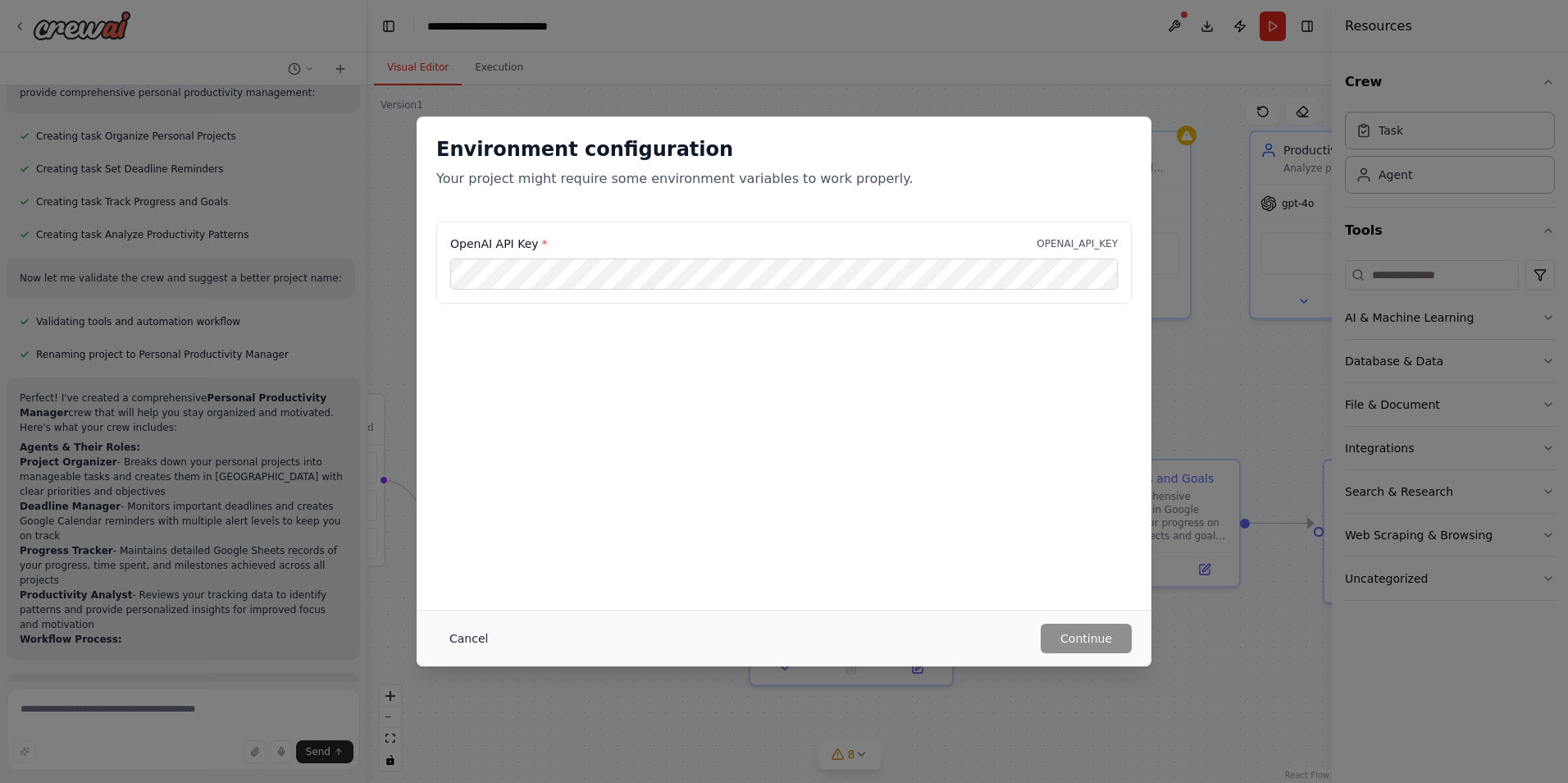
scroll to position [1063, 0]
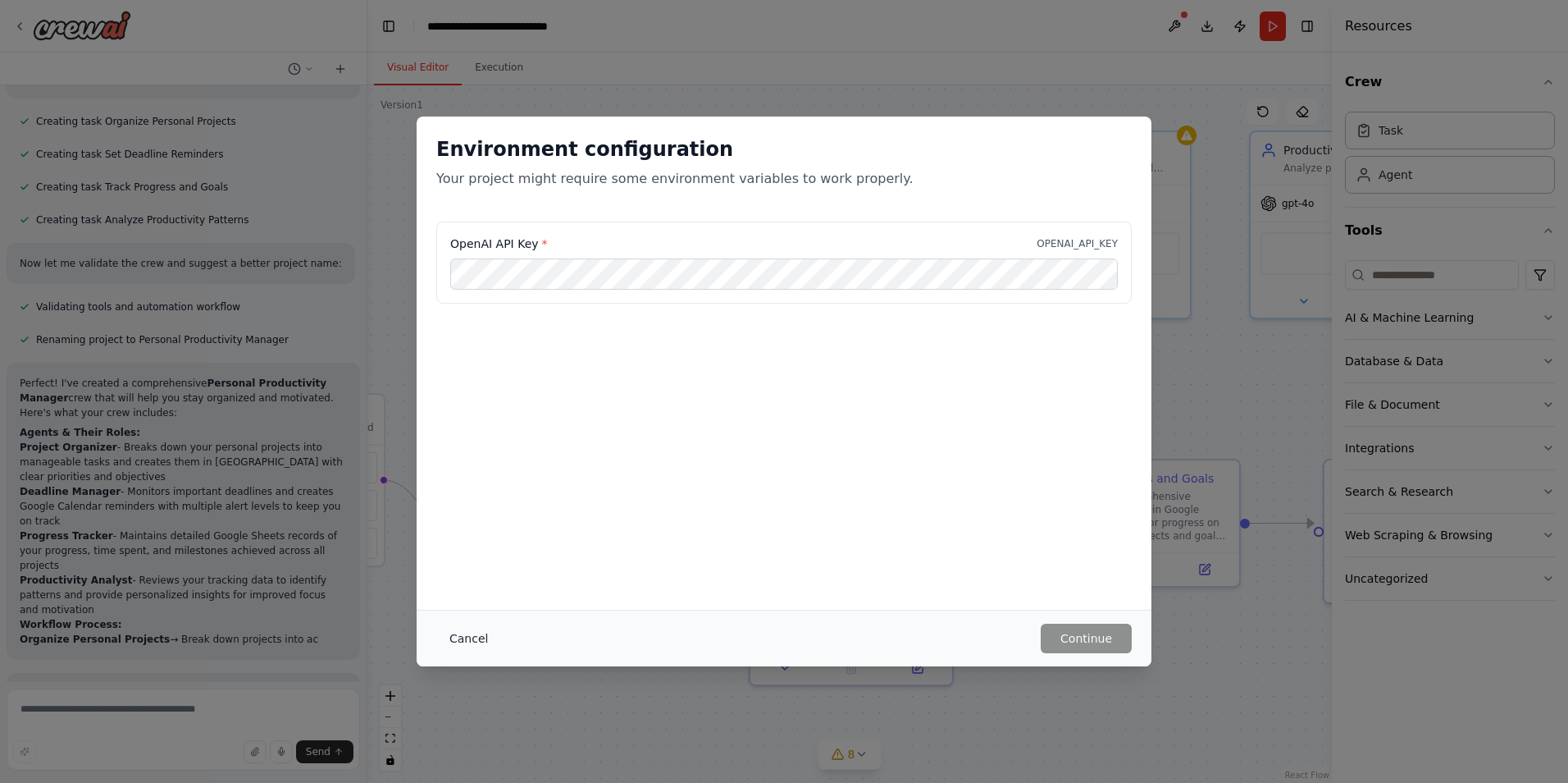
click at [453, 637] on button "Cancel" at bounding box center [468, 638] width 65 height 29
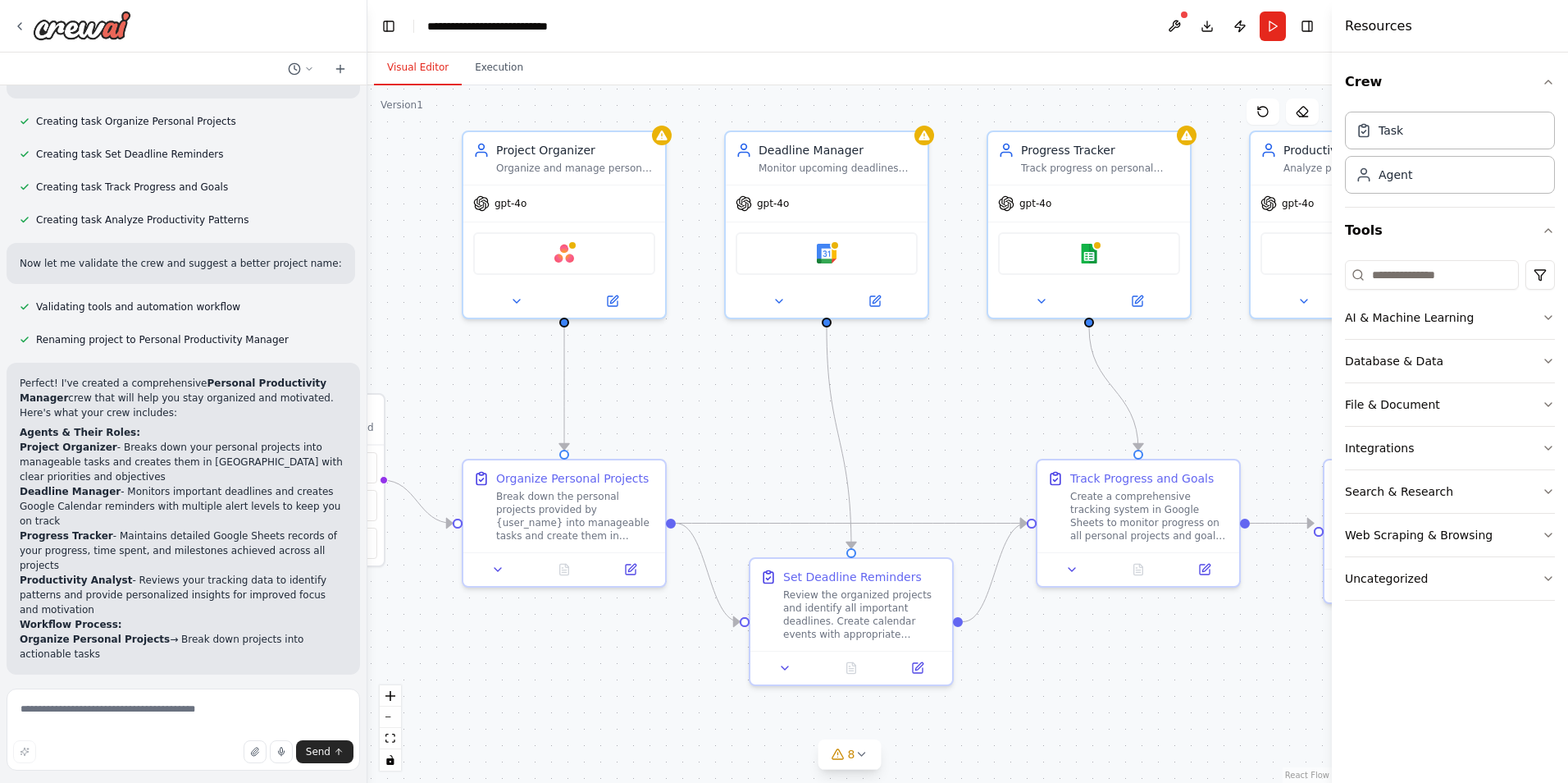
scroll to position [1092, 0]
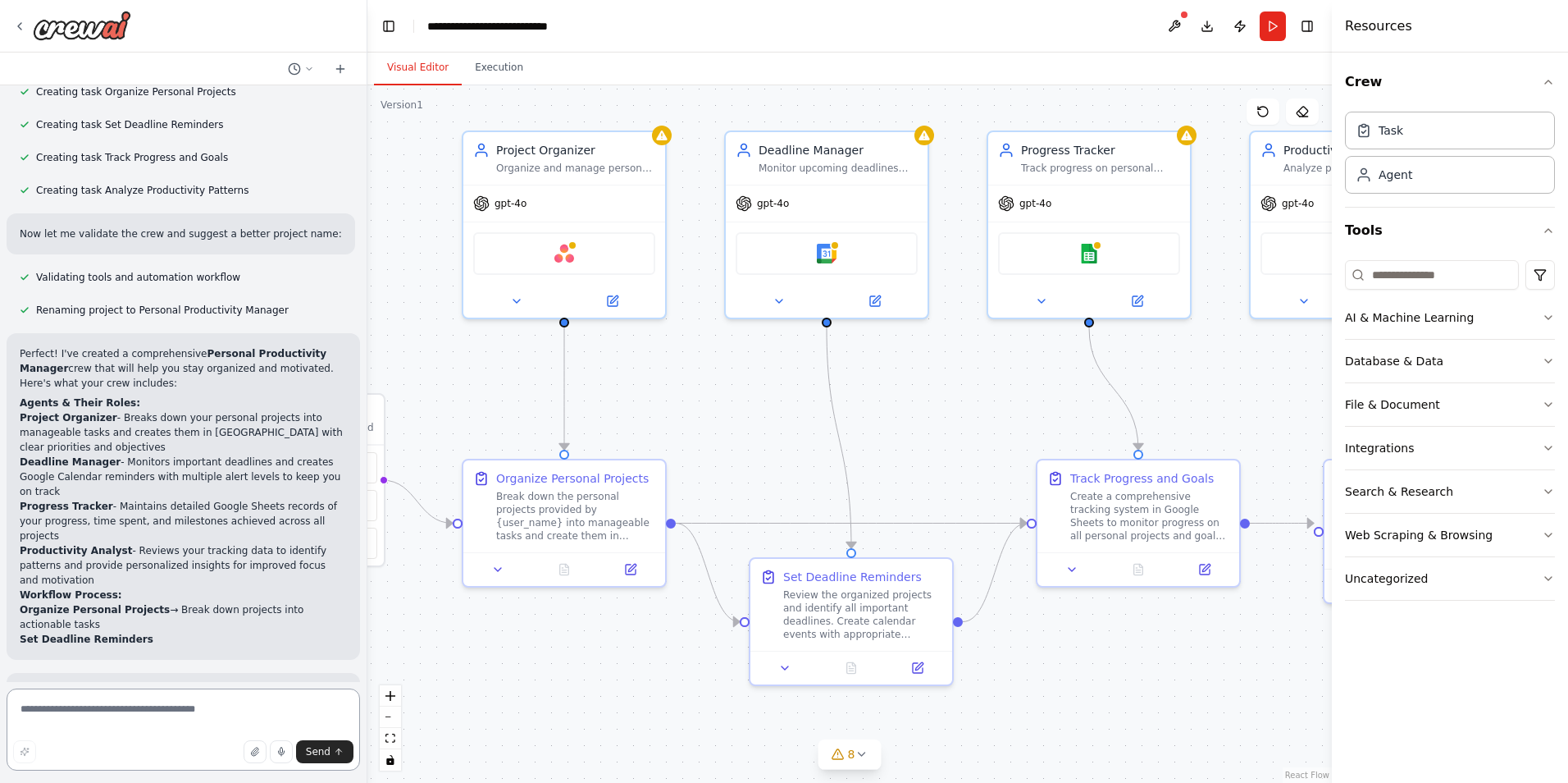
click at [198, 714] on textarea at bounding box center [183, 729] width 354 height 82
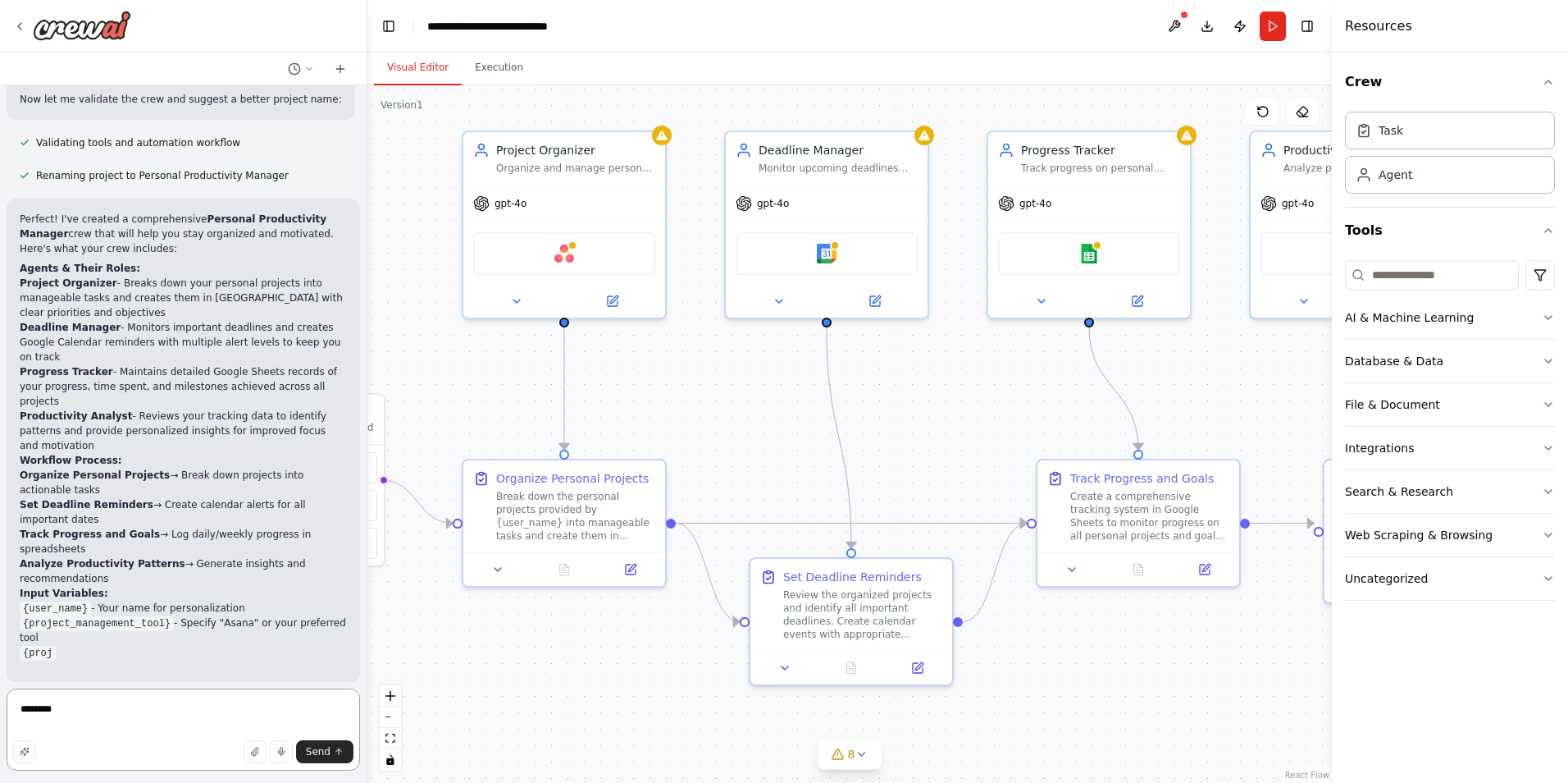
scroll to position [1235, 0]
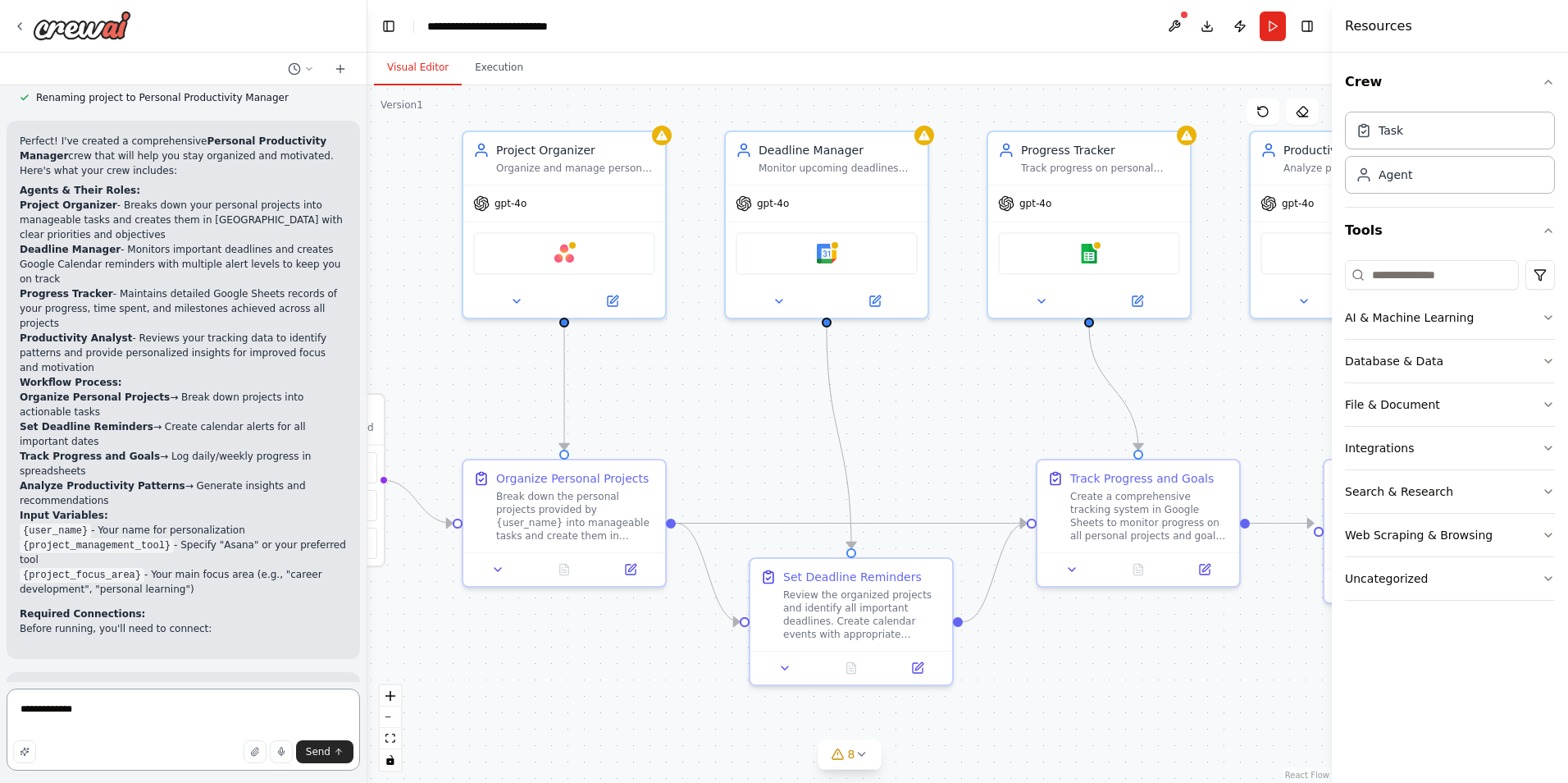
type textarea "**********"
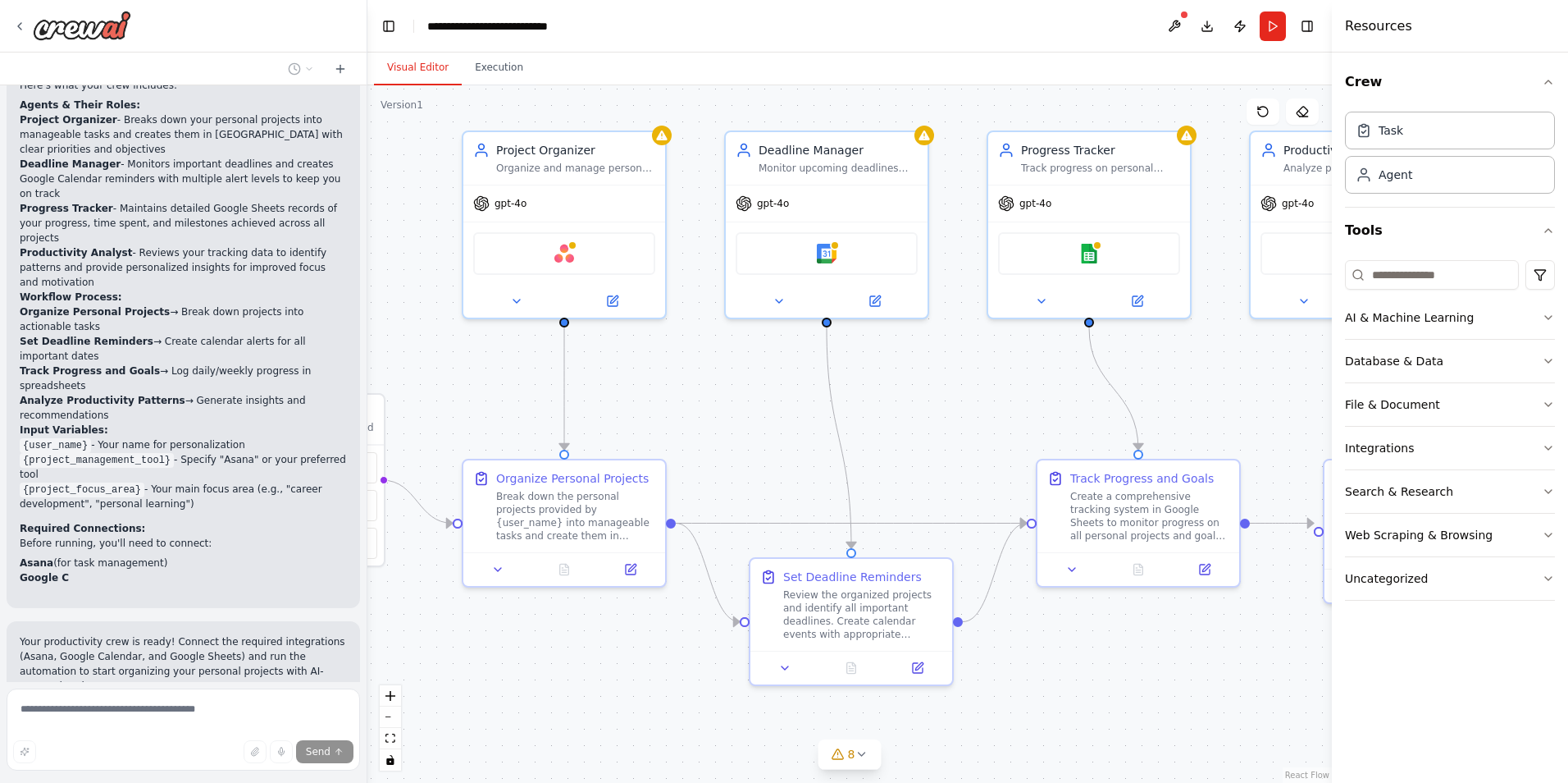
scroll to position [1404, 0]
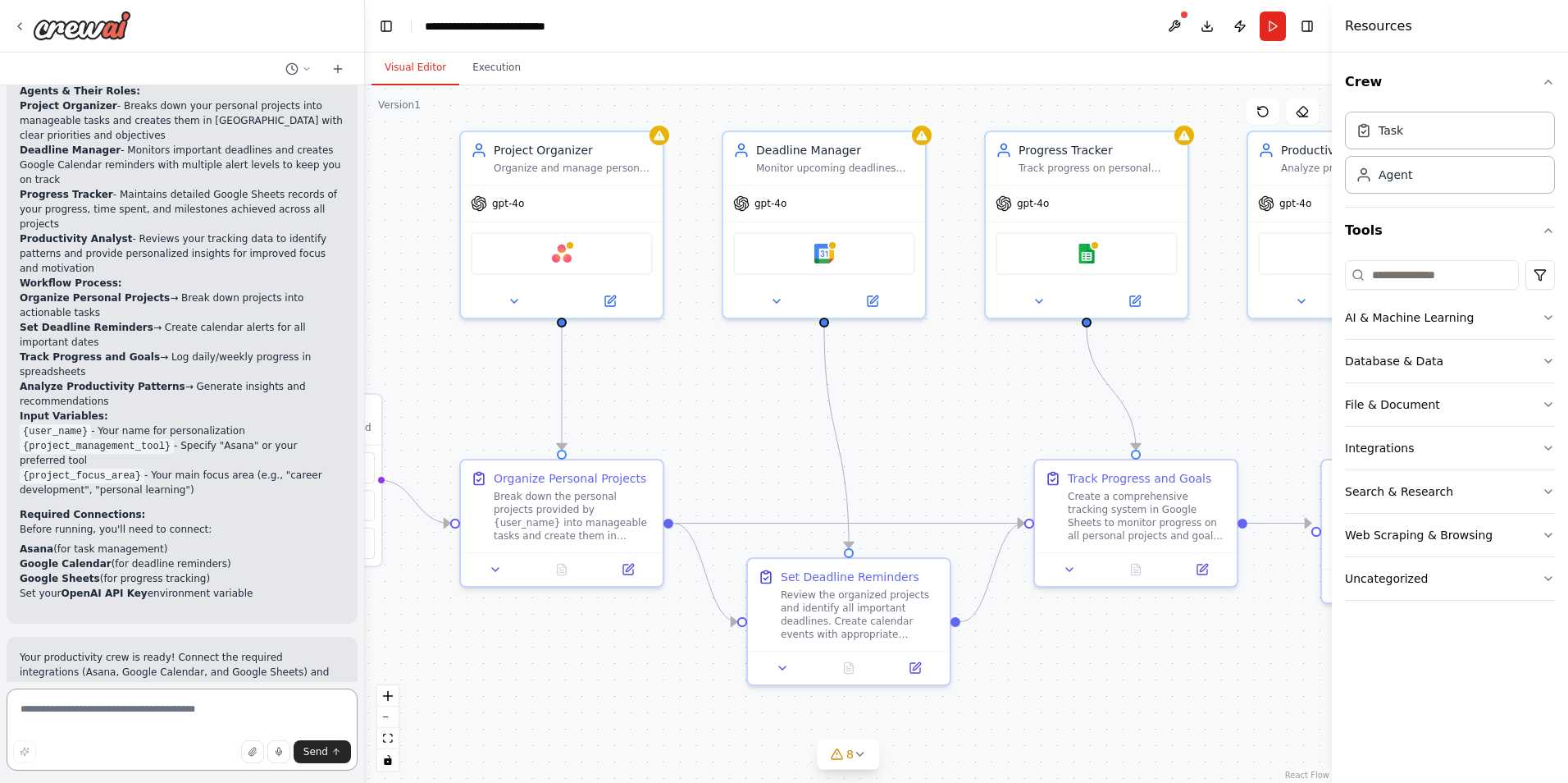
drag, startPoint x: 363, startPoint y: 588, endPoint x: 366, endPoint y: 635, distance: 47.1
click at [366, 635] on div "Create a crew that helps organize your personal projects, sets reminders for im…" at bounding box center [784, 391] width 1568 height 783
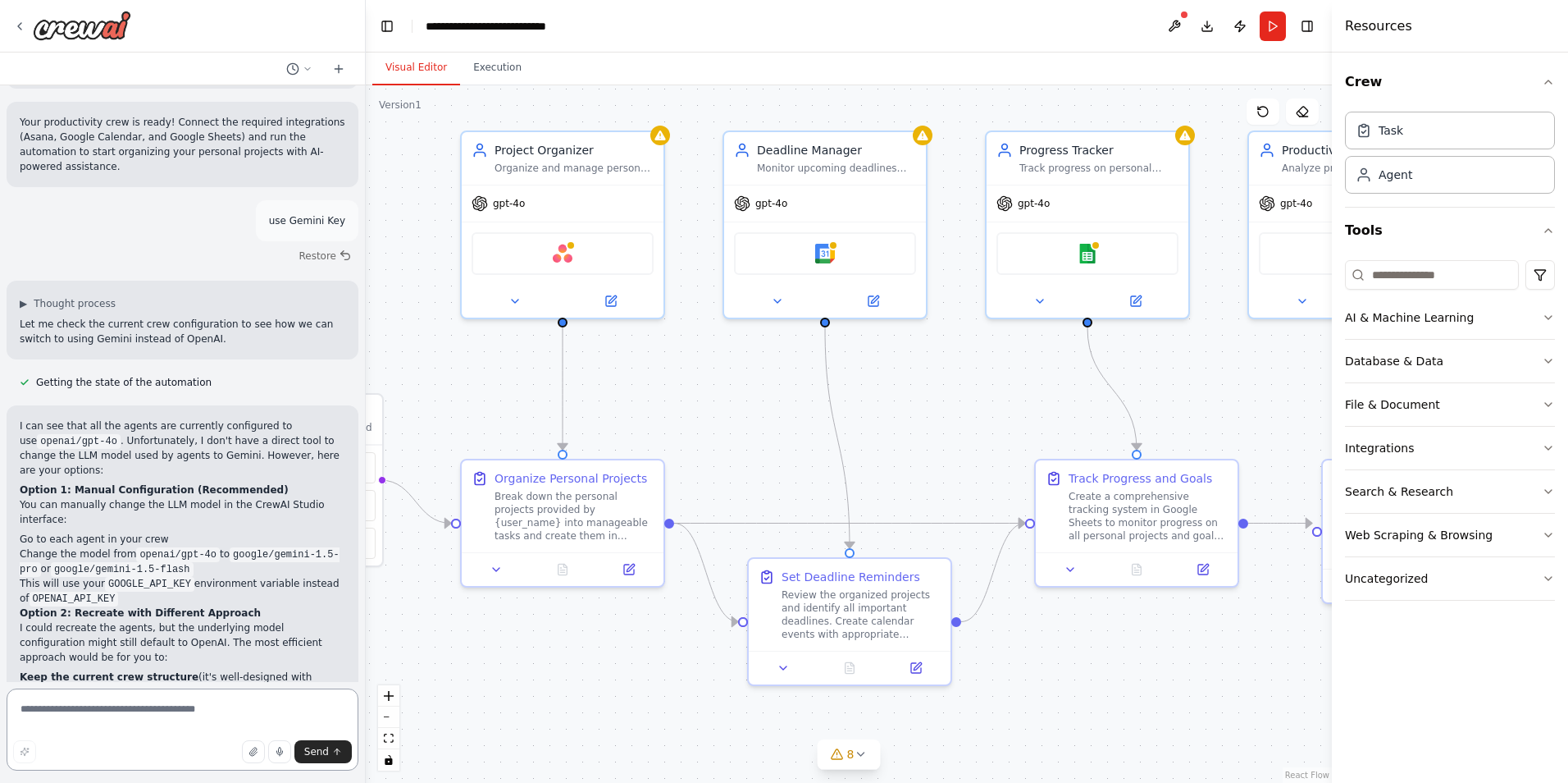
scroll to position [1947, 0]
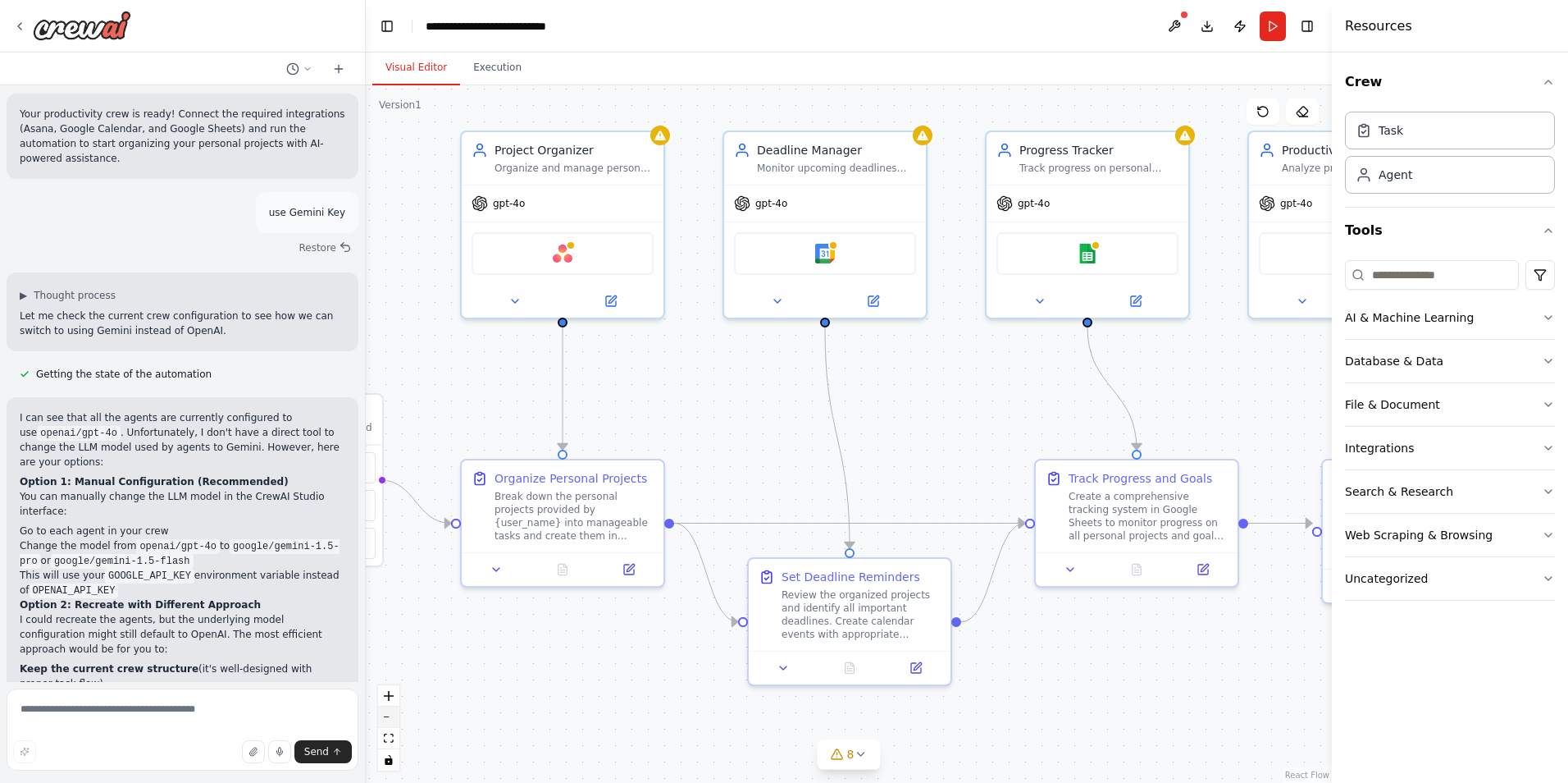
click at [386, 716] on icon "zoom out" at bounding box center [388, 717] width 10 height 2
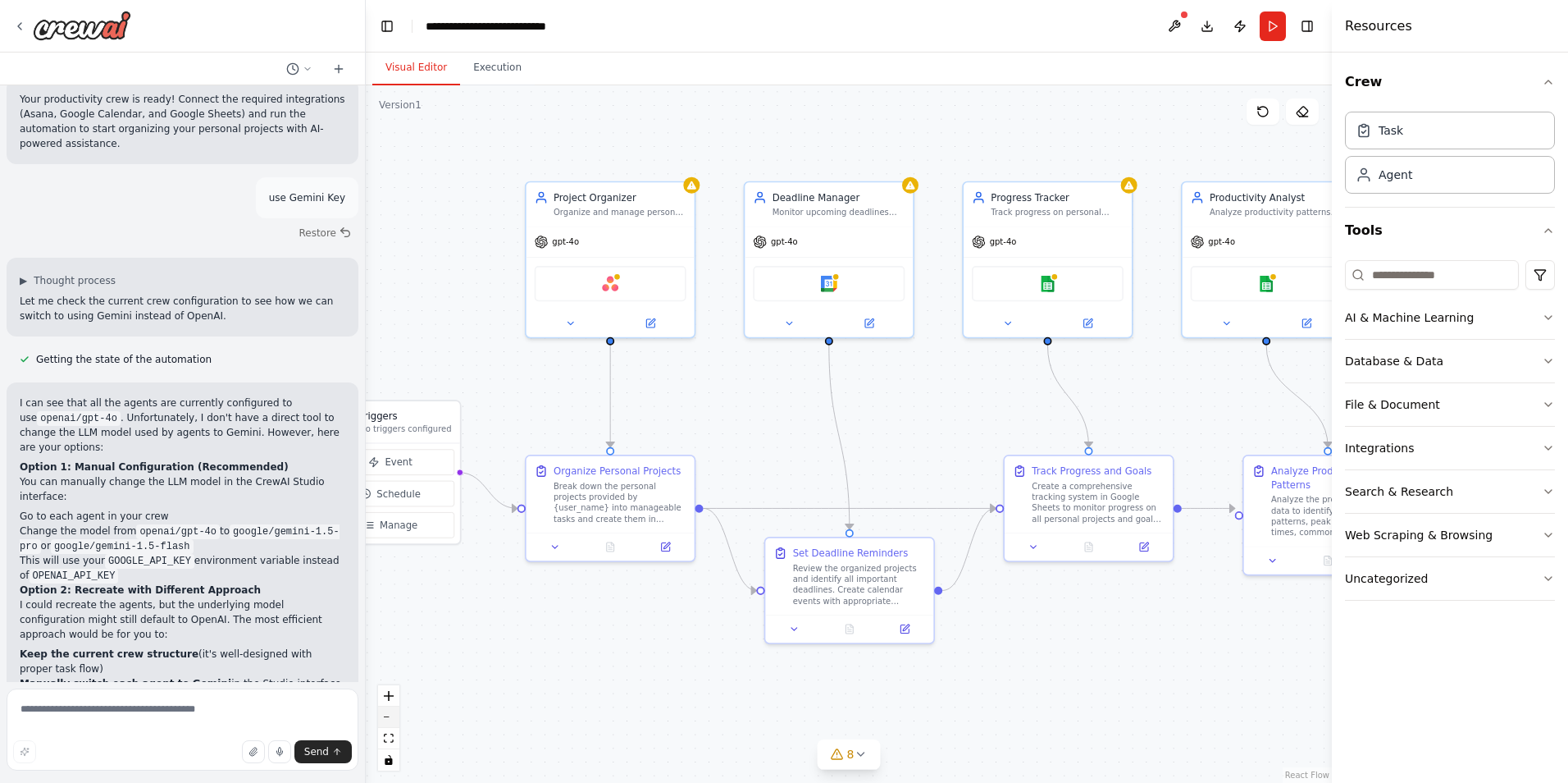
click at [386, 716] on icon "zoom out" at bounding box center [388, 717] width 10 height 2
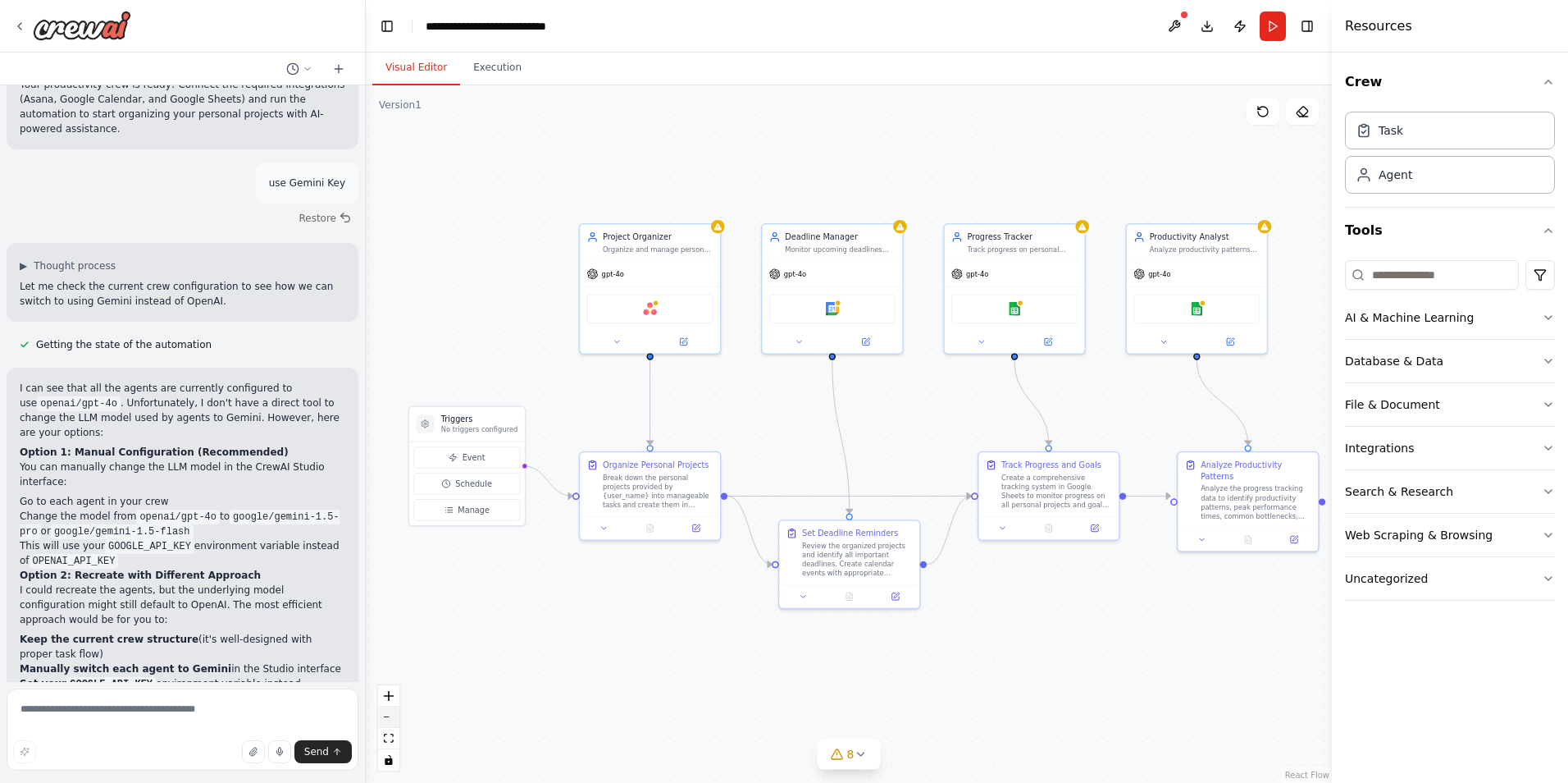
click at [386, 716] on icon "zoom out" at bounding box center [388, 717] width 10 height 2
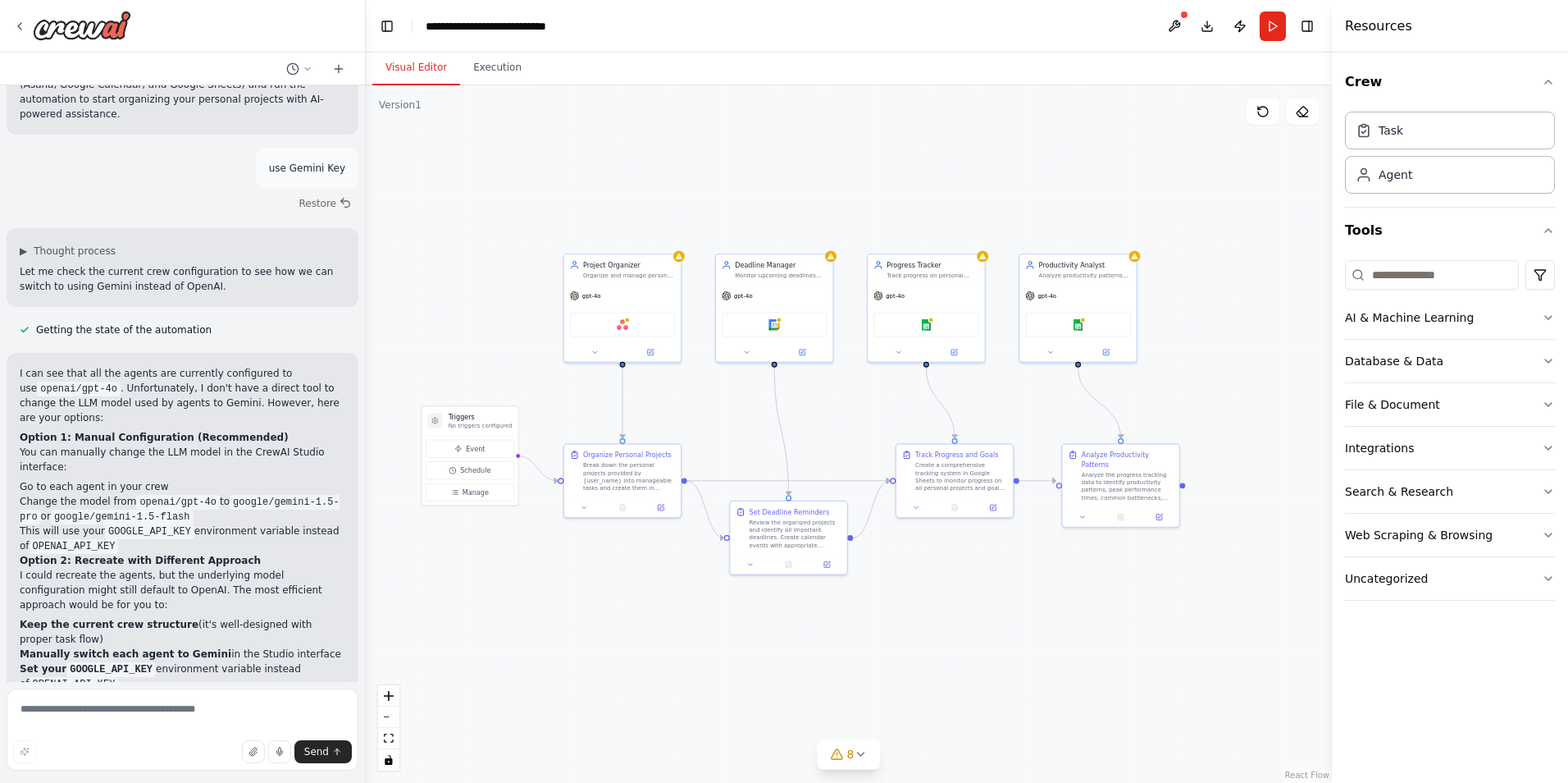
scroll to position [2007, 0]
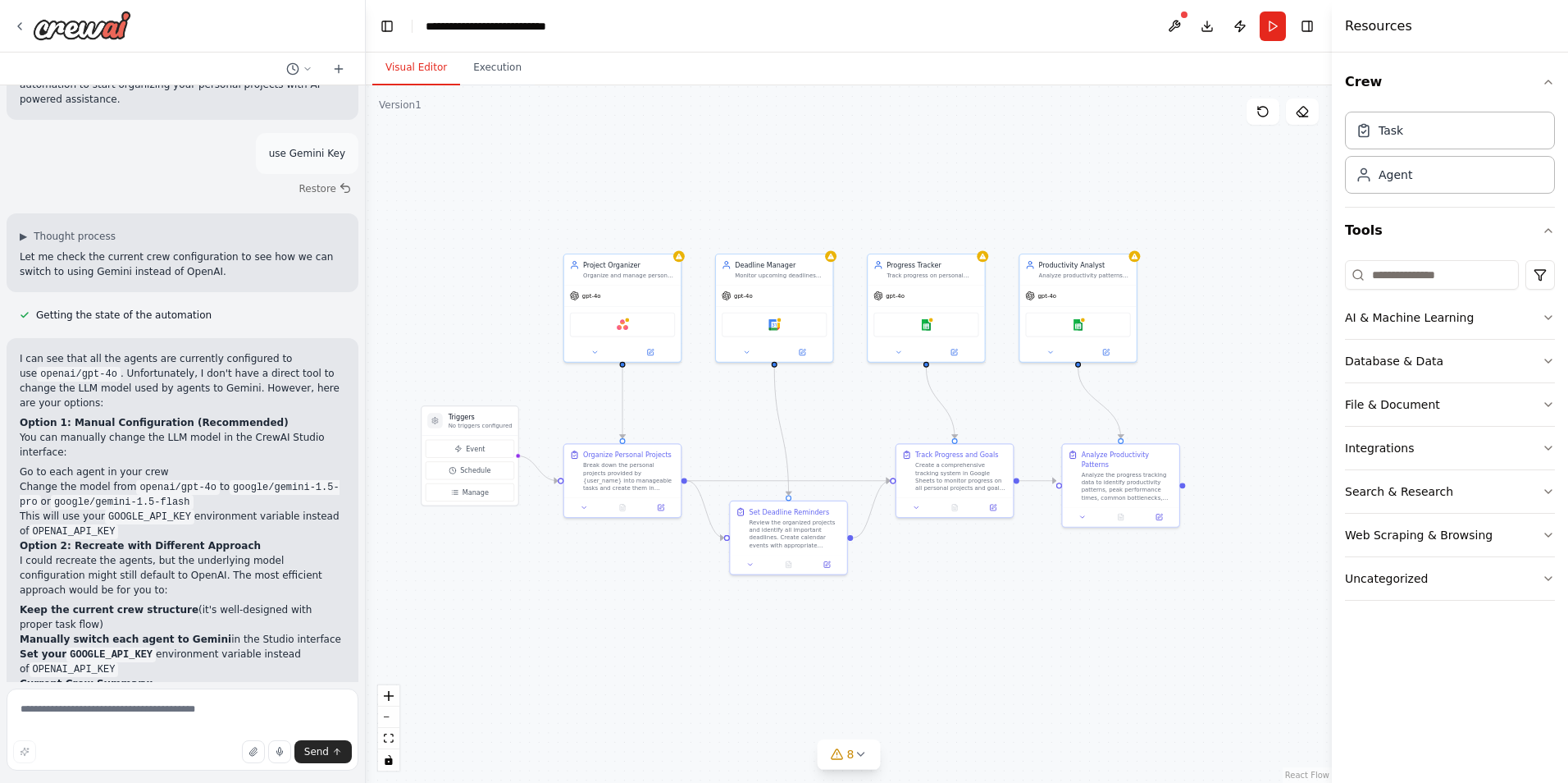
drag, startPoint x: 703, startPoint y: 598, endPoint x: 642, endPoint y: 593, distance: 61.2
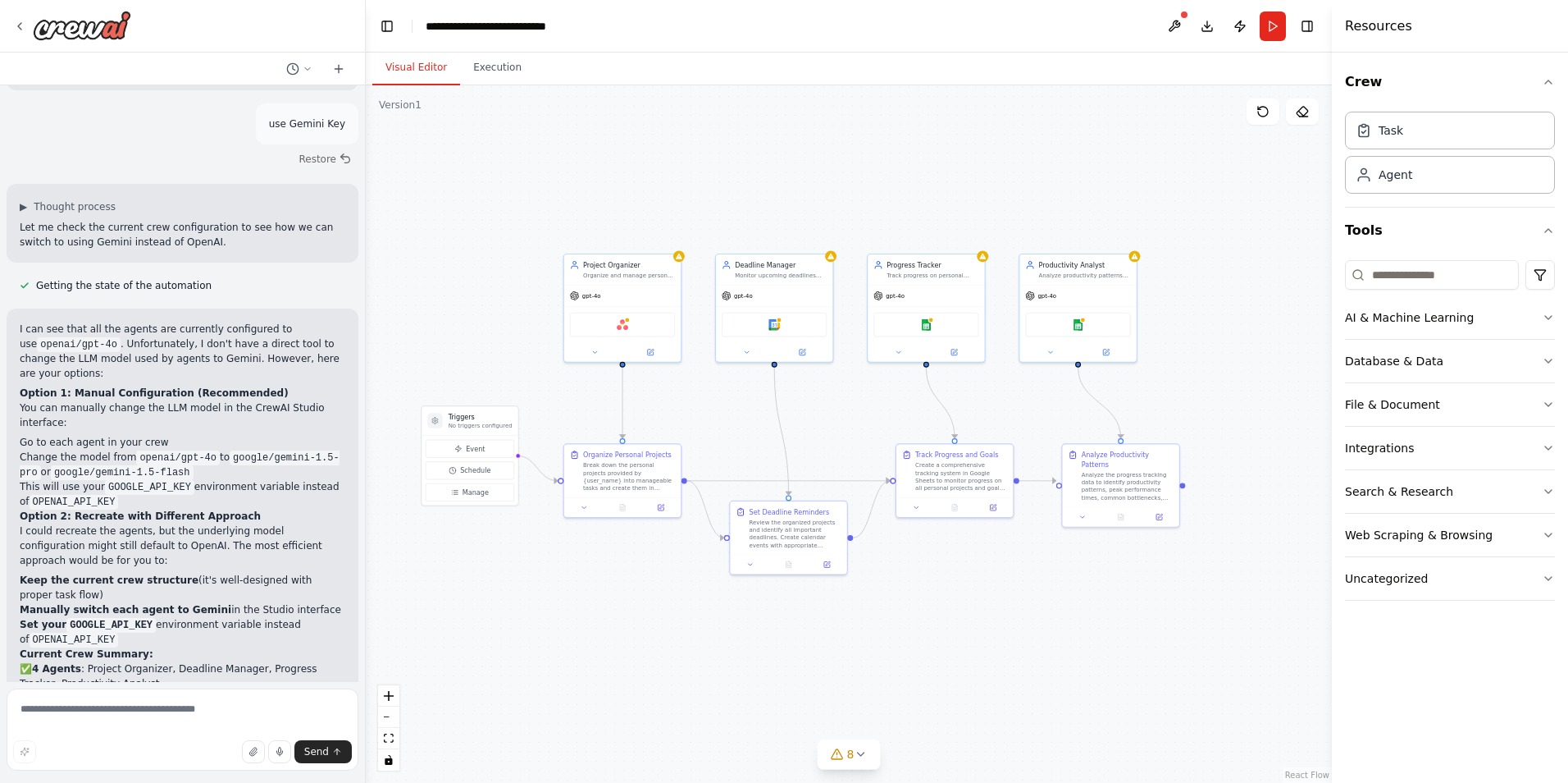
scroll to position [2051, 0]
